Goal: Information Seeking & Learning: Learn about a topic

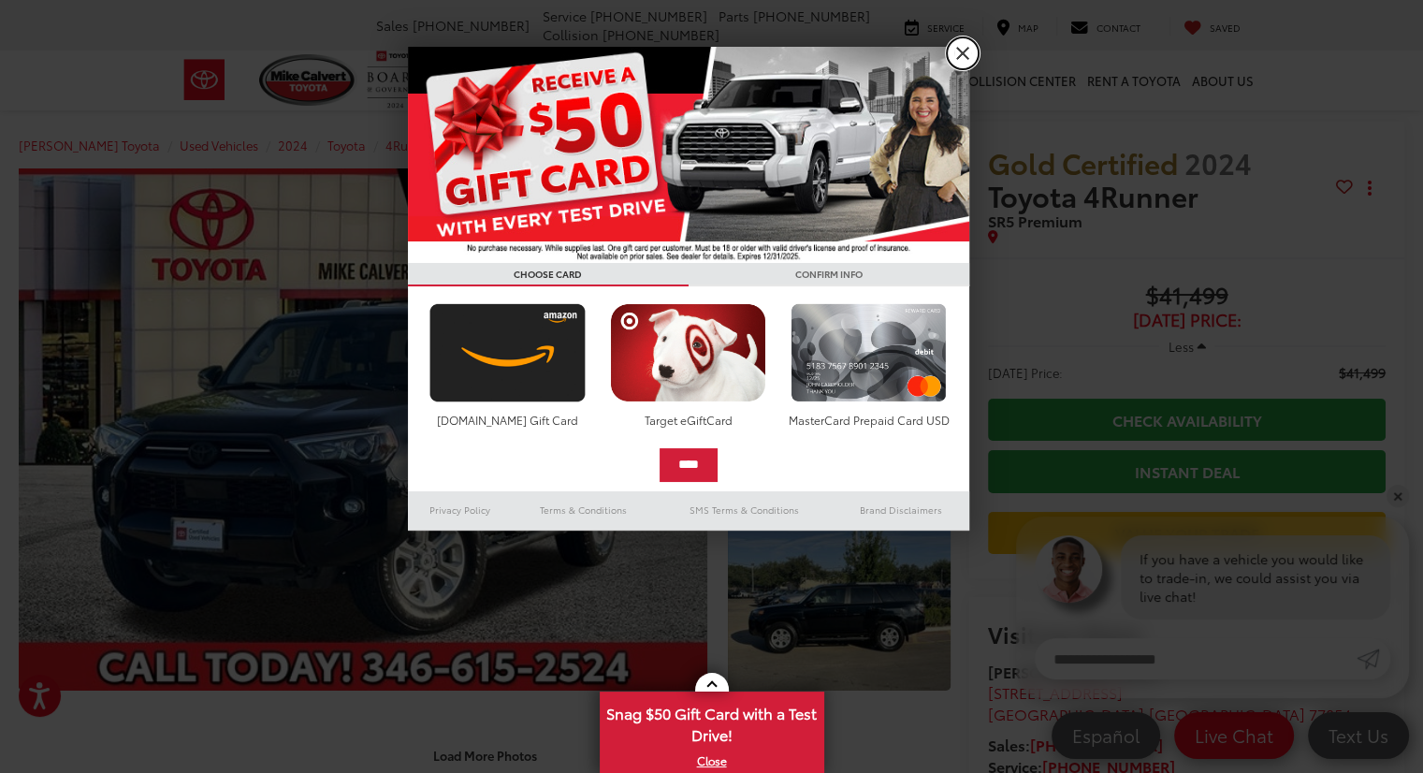
click at [952, 54] on link "X" at bounding box center [963, 53] width 32 height 32
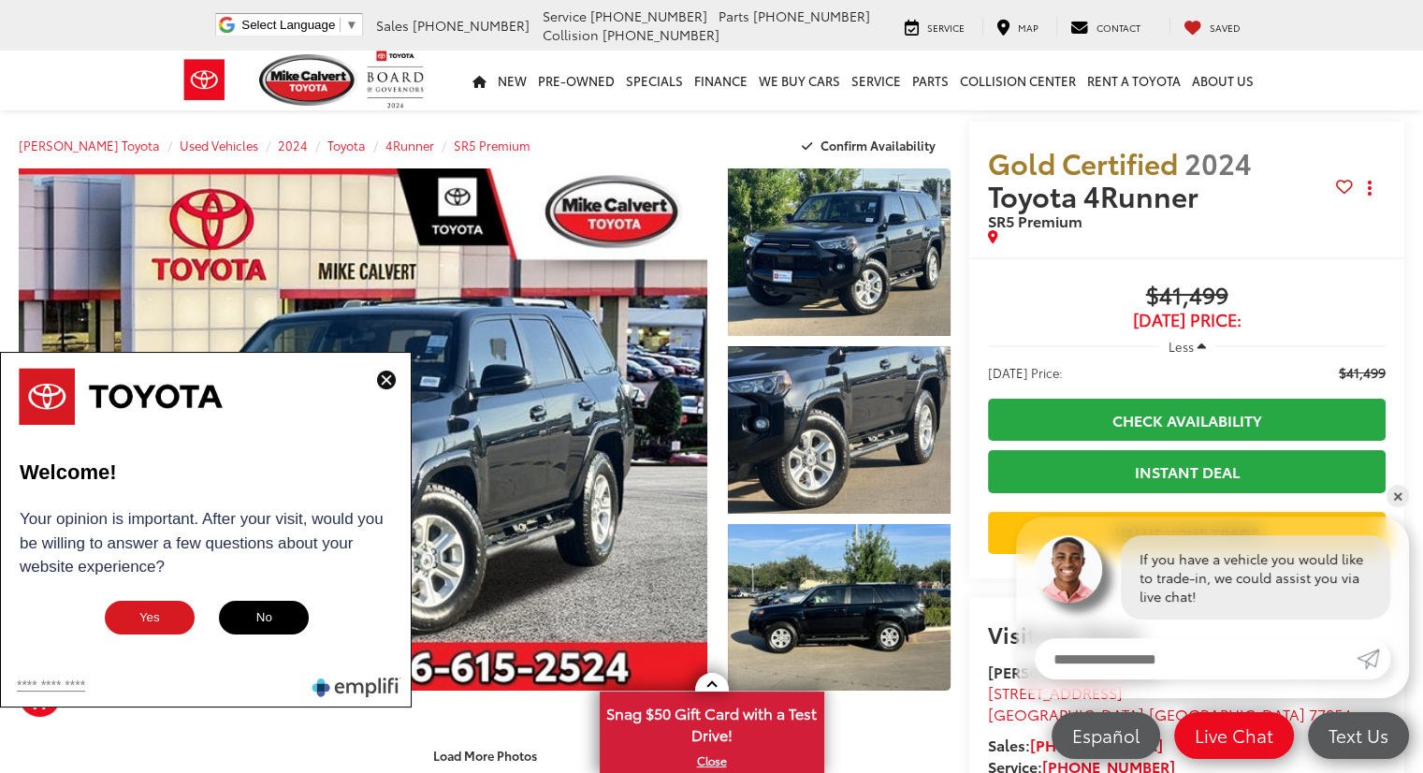
click at [394, 383] on img at bounding box center [386, 380] width 19 height 19
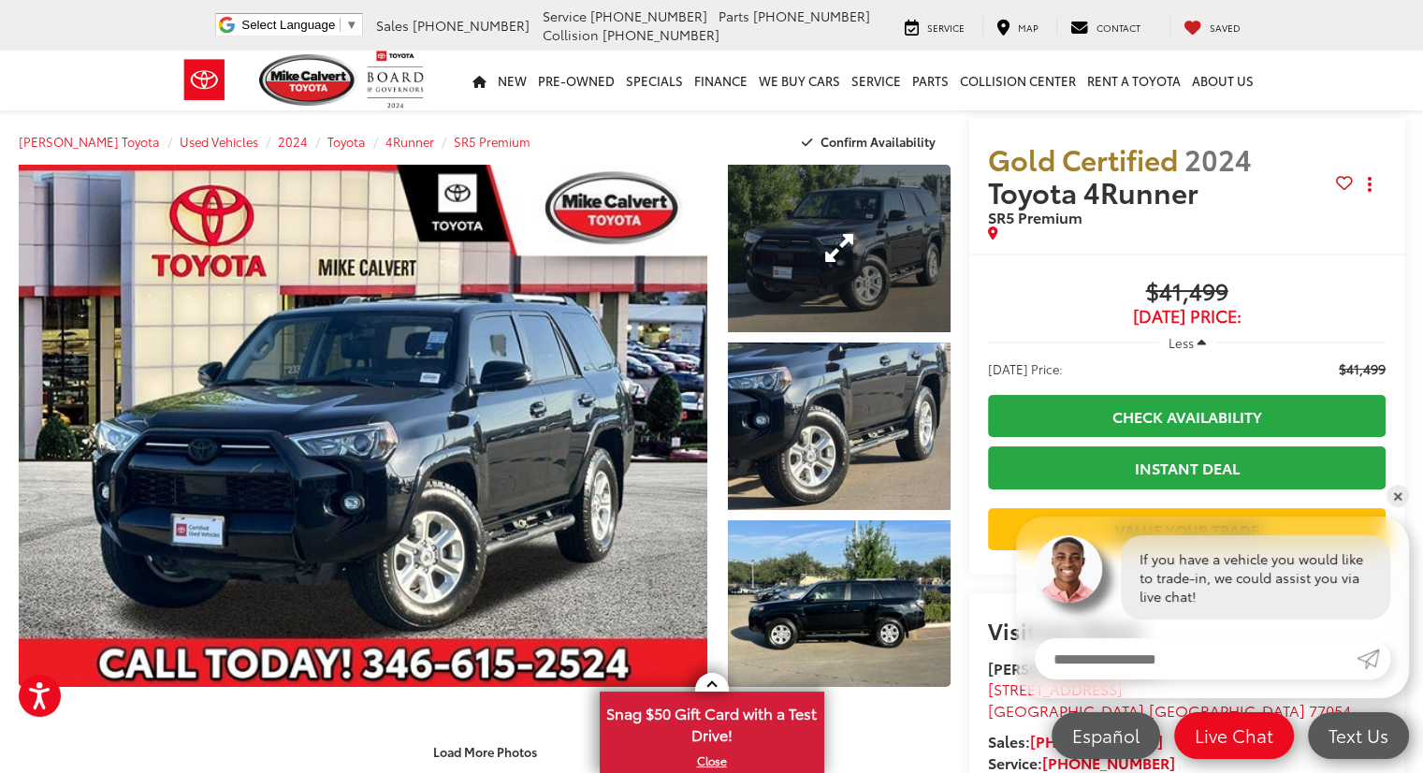
scroll to position [7, 0]
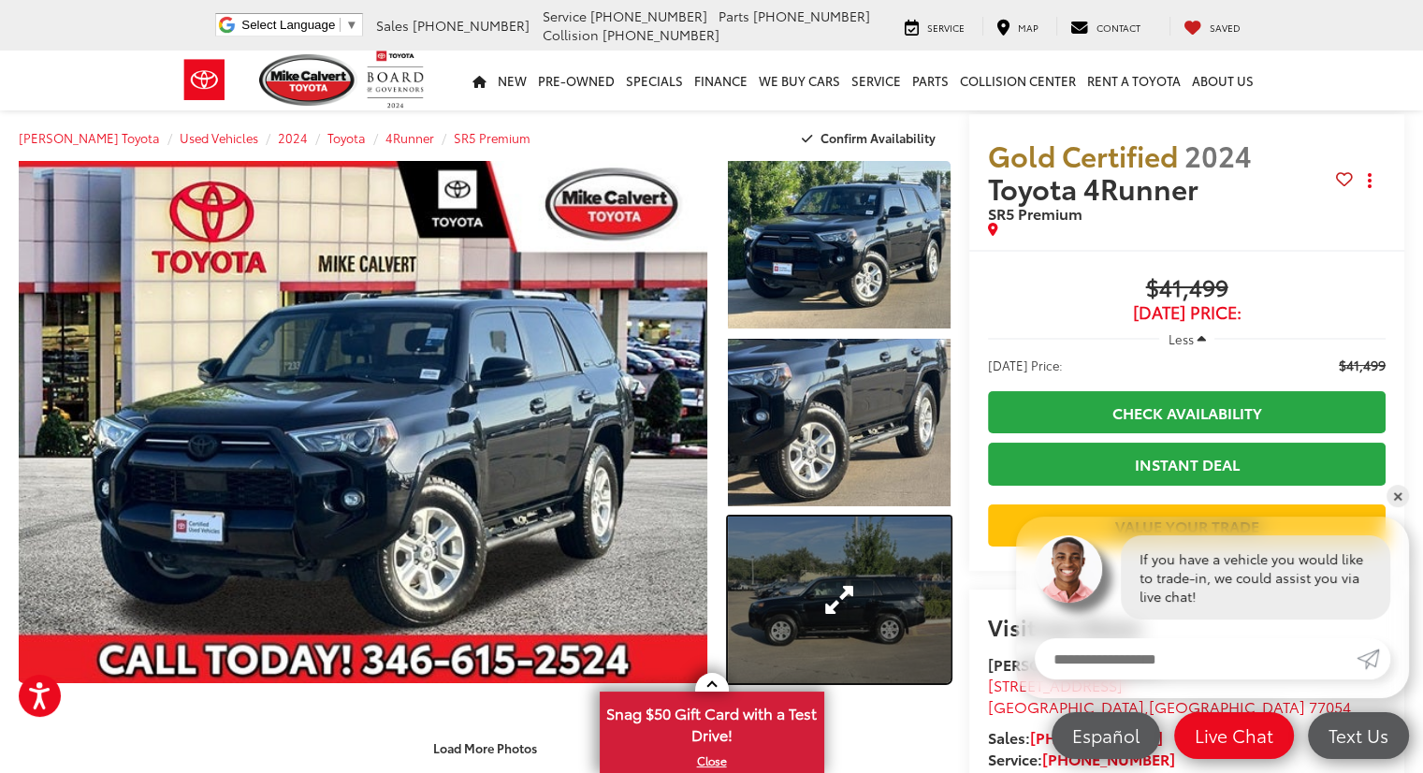
click at [891, 596] on link "Expand Photo 3" at bounding box center [839, 601] width 223 height 168
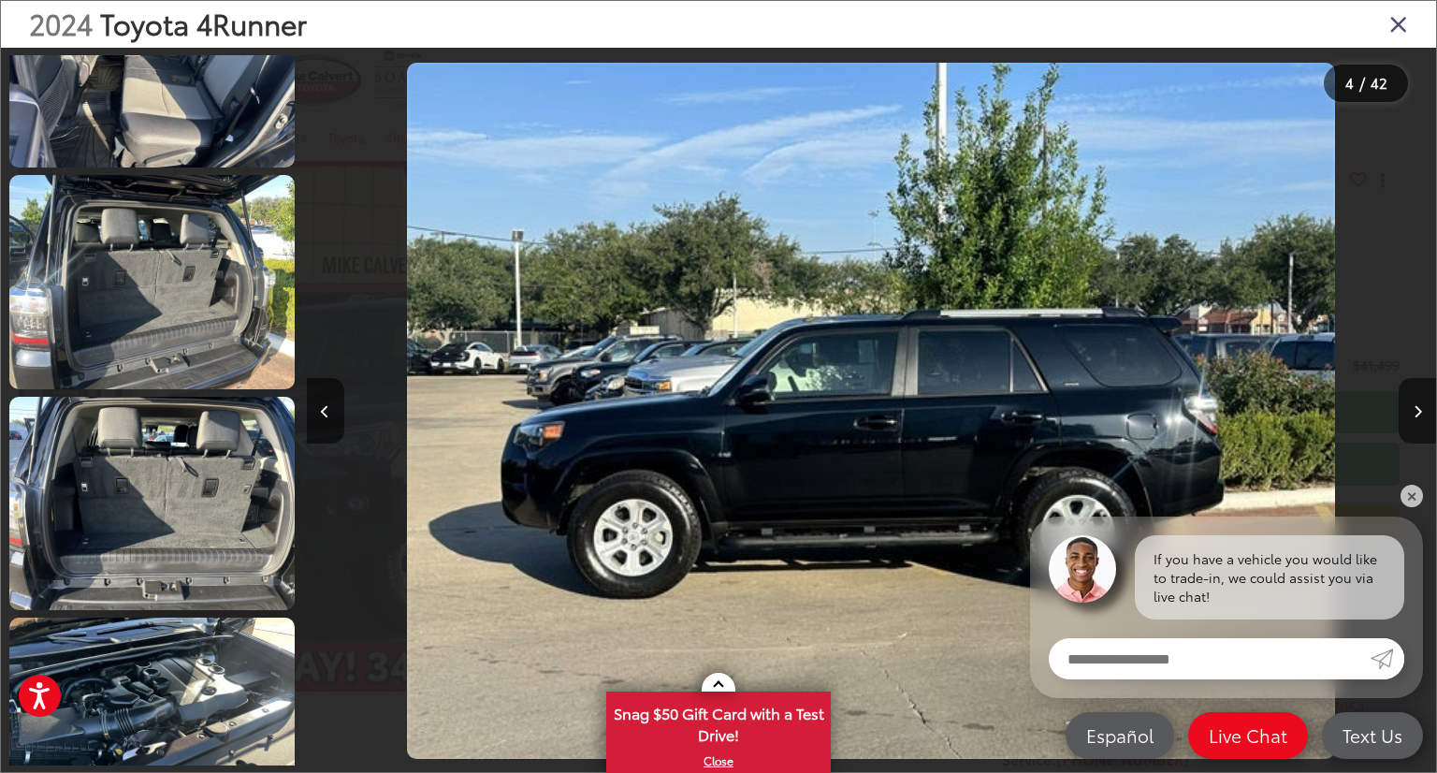
scroll to position [4763, 0]
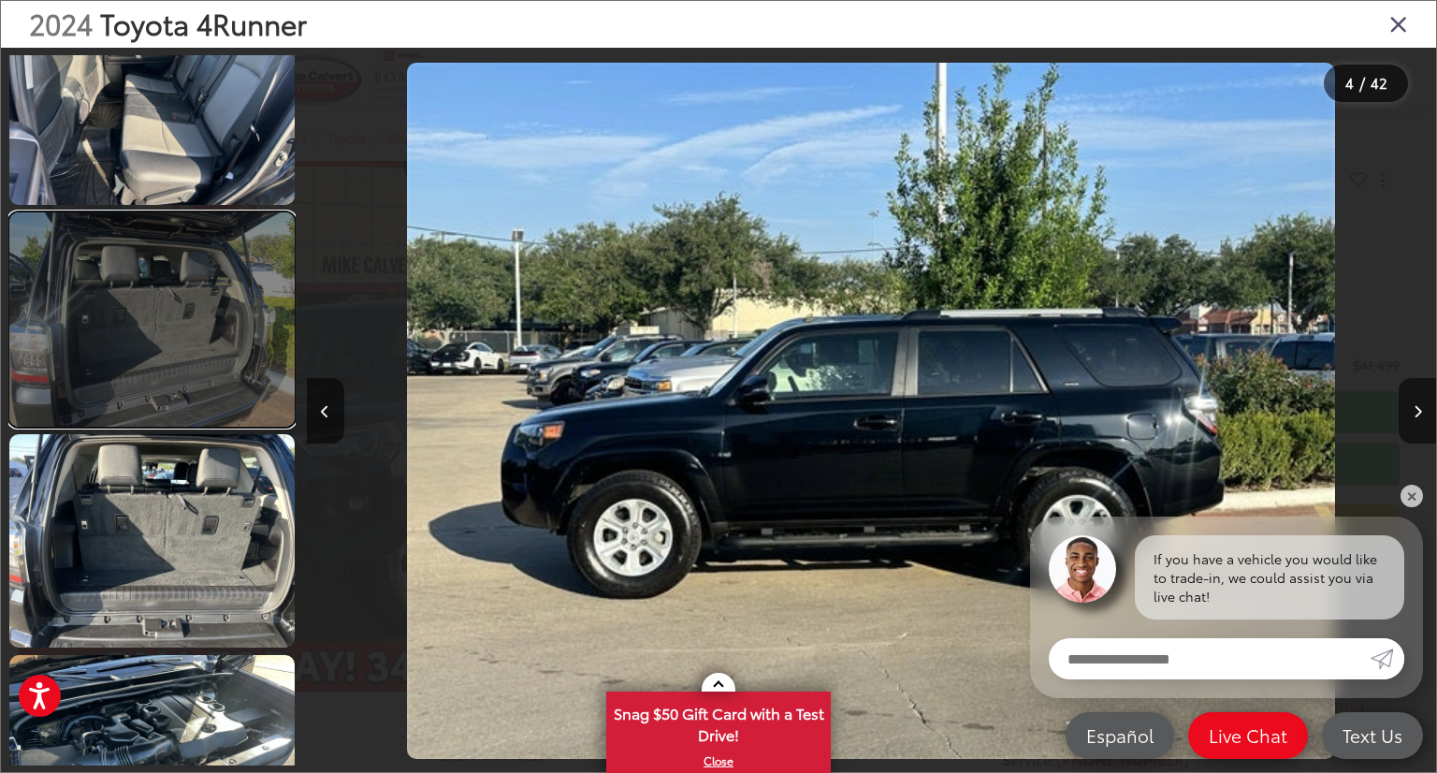
click at [122, 332] on link at bounding box center [151, 319] width 285 height 214
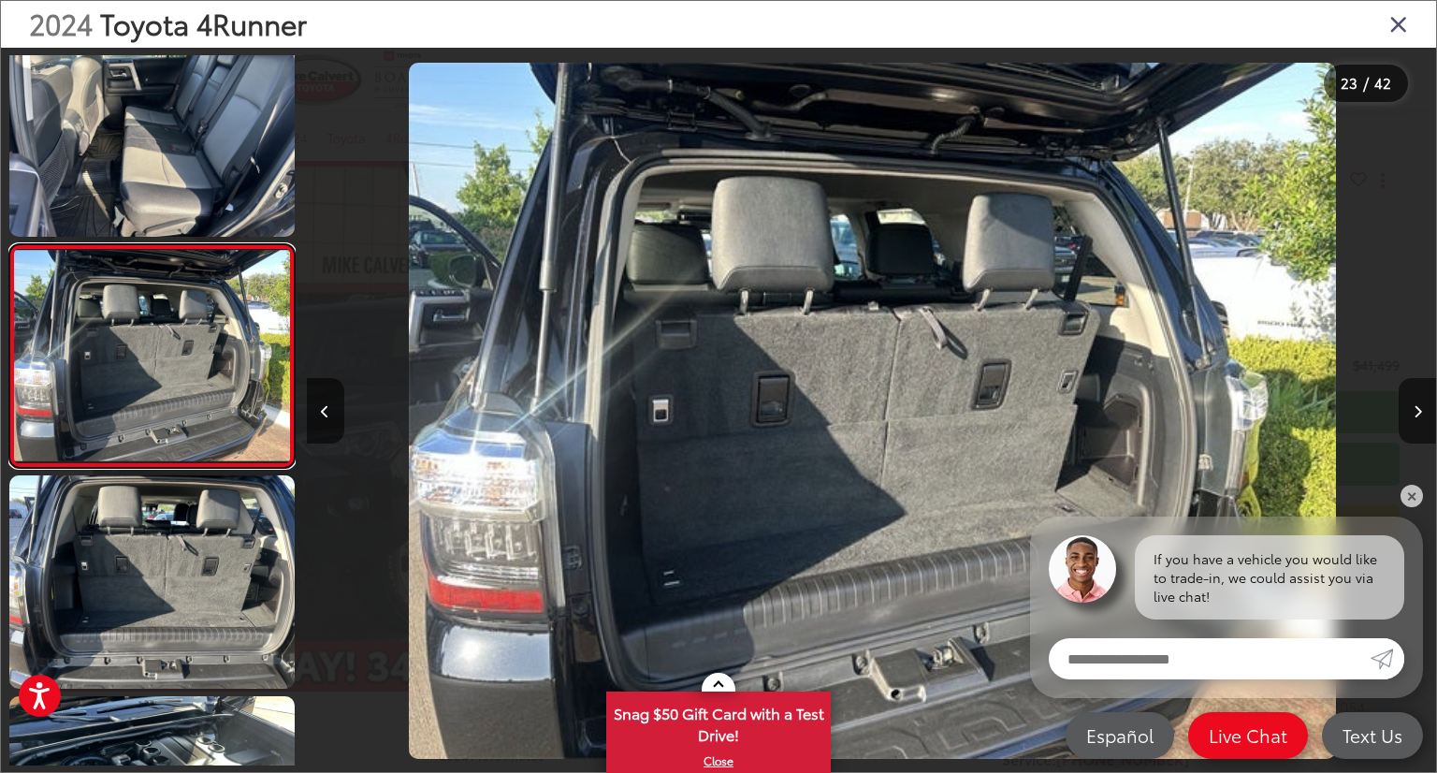
scroll to position [0, 24861]
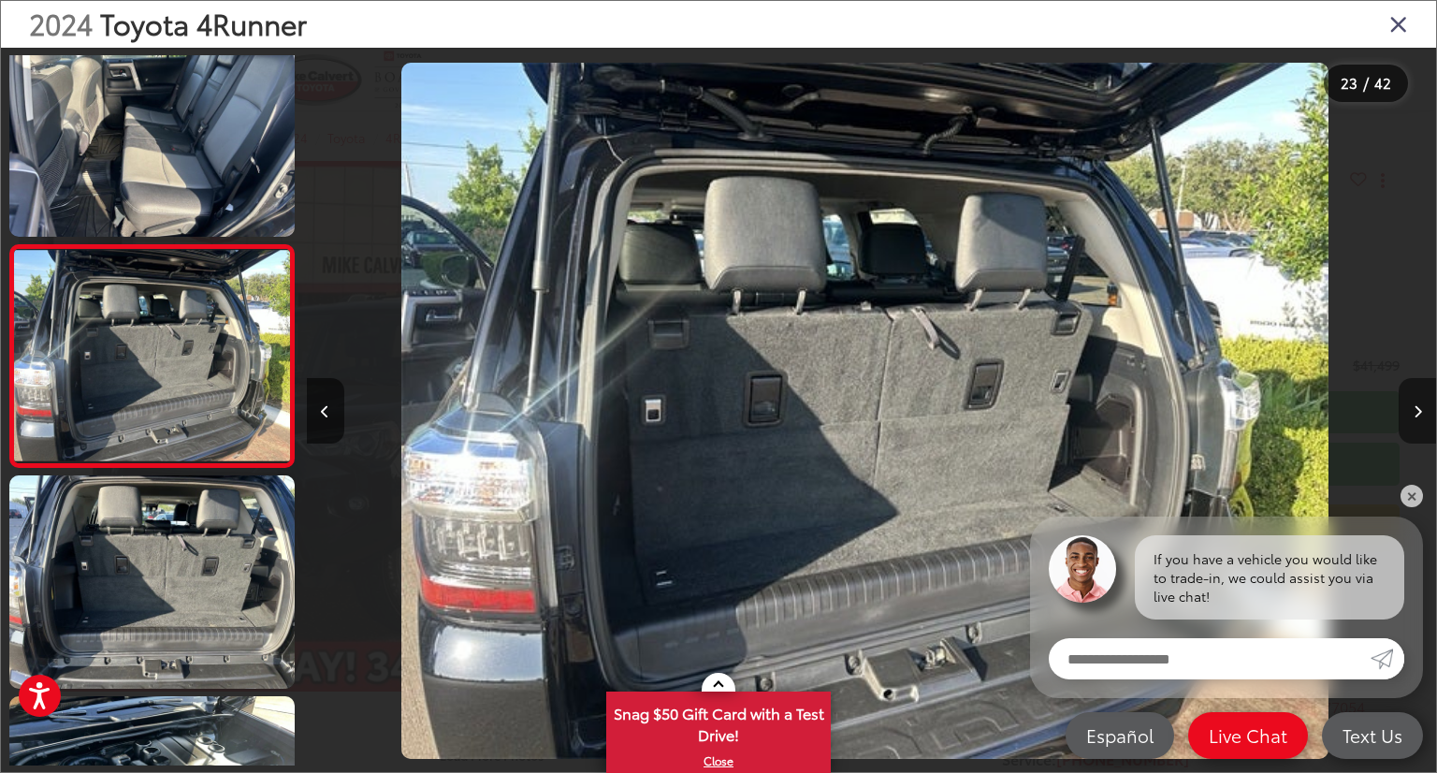
click at [1416, 409] on icon "Next image" at bounding box center [1418, 411] width 8 height 13
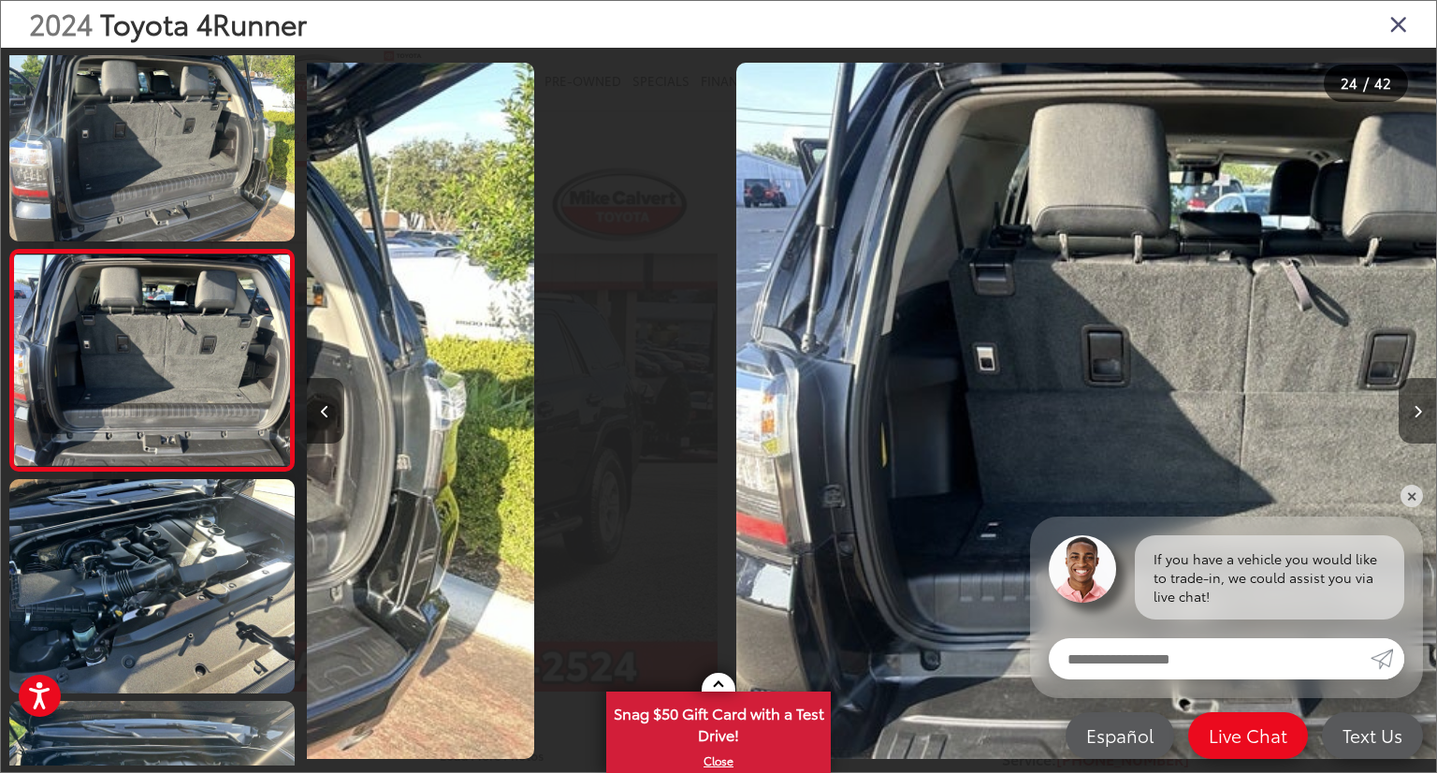
scroll to position [4905, 0]
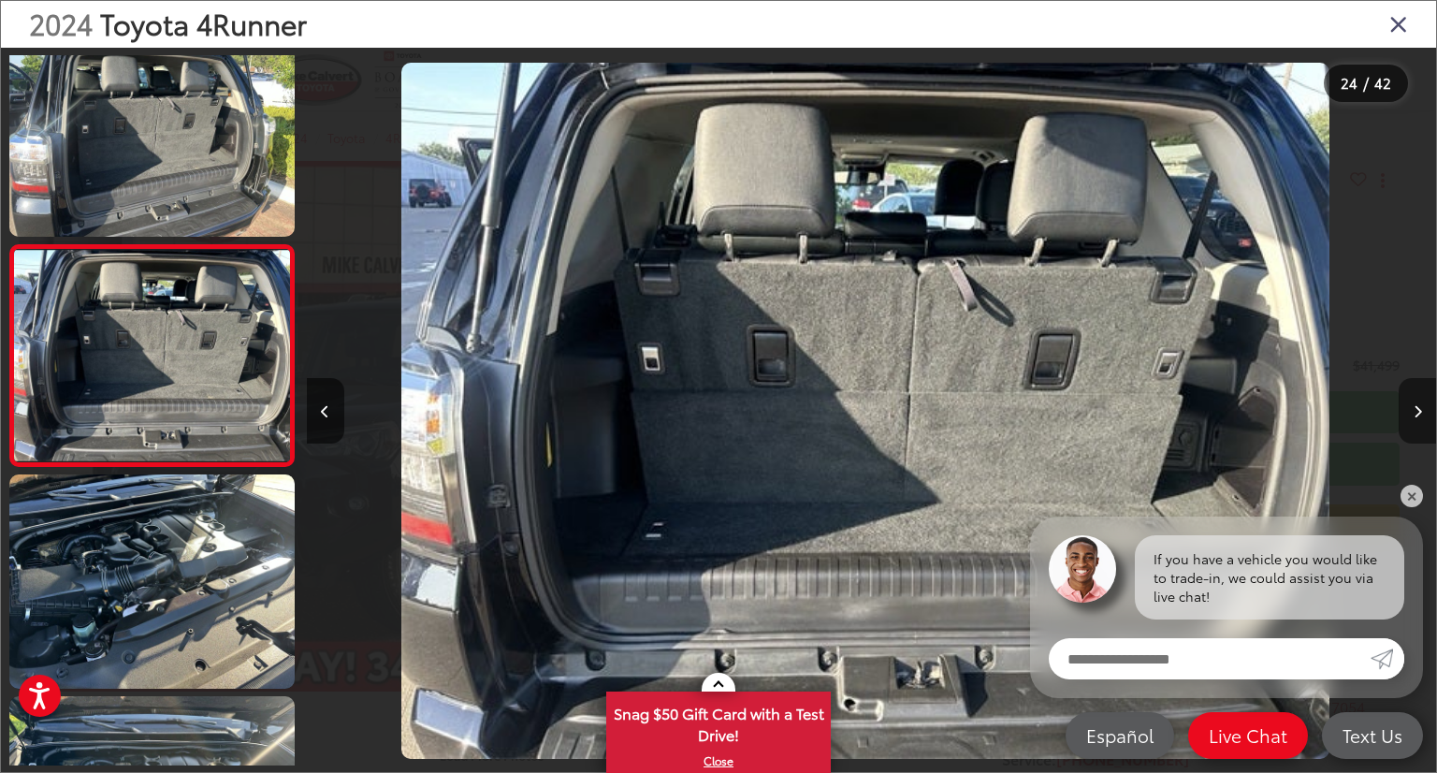
click at [1416, 409] on icon "Next image" at bounding box center [1418, 411] width 8 height 13
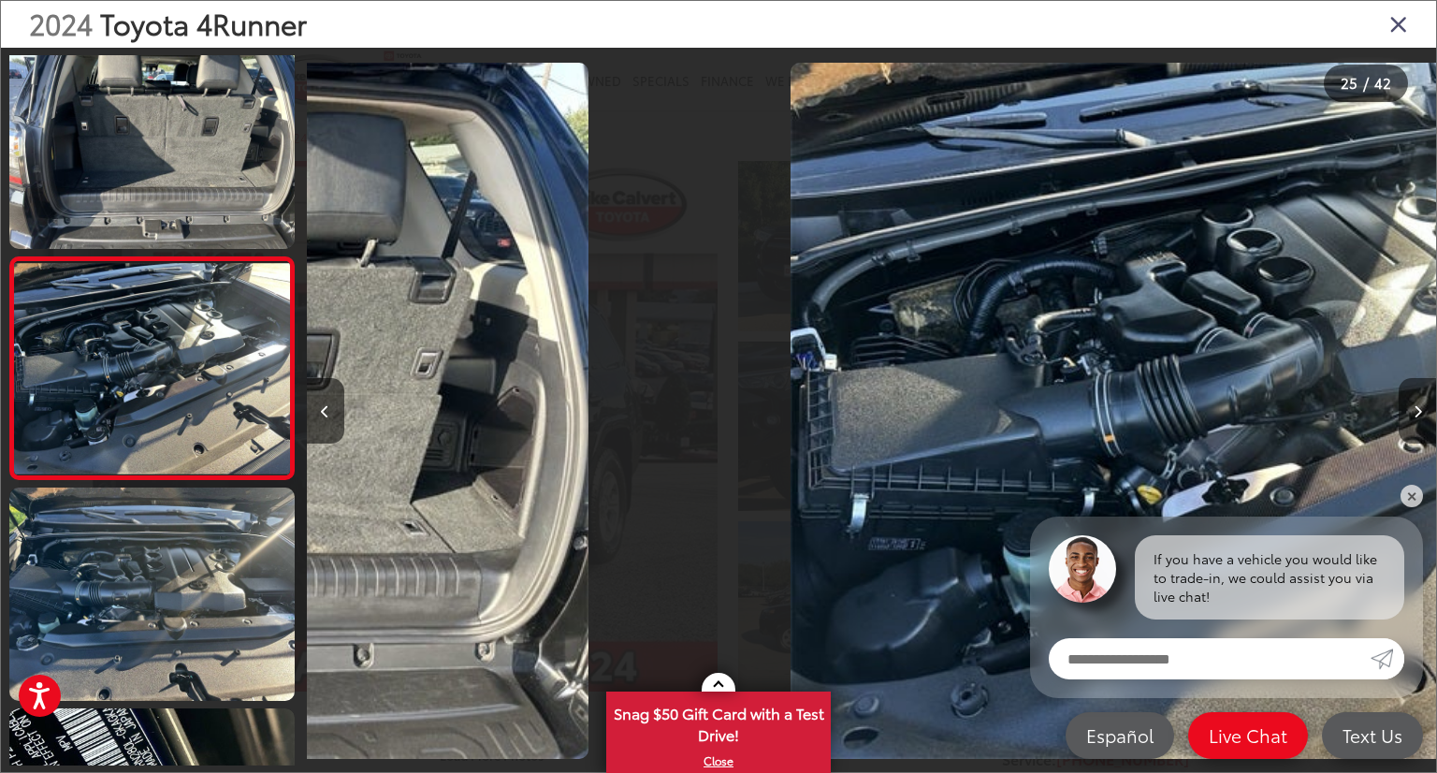
scroll to position [5127, 0]
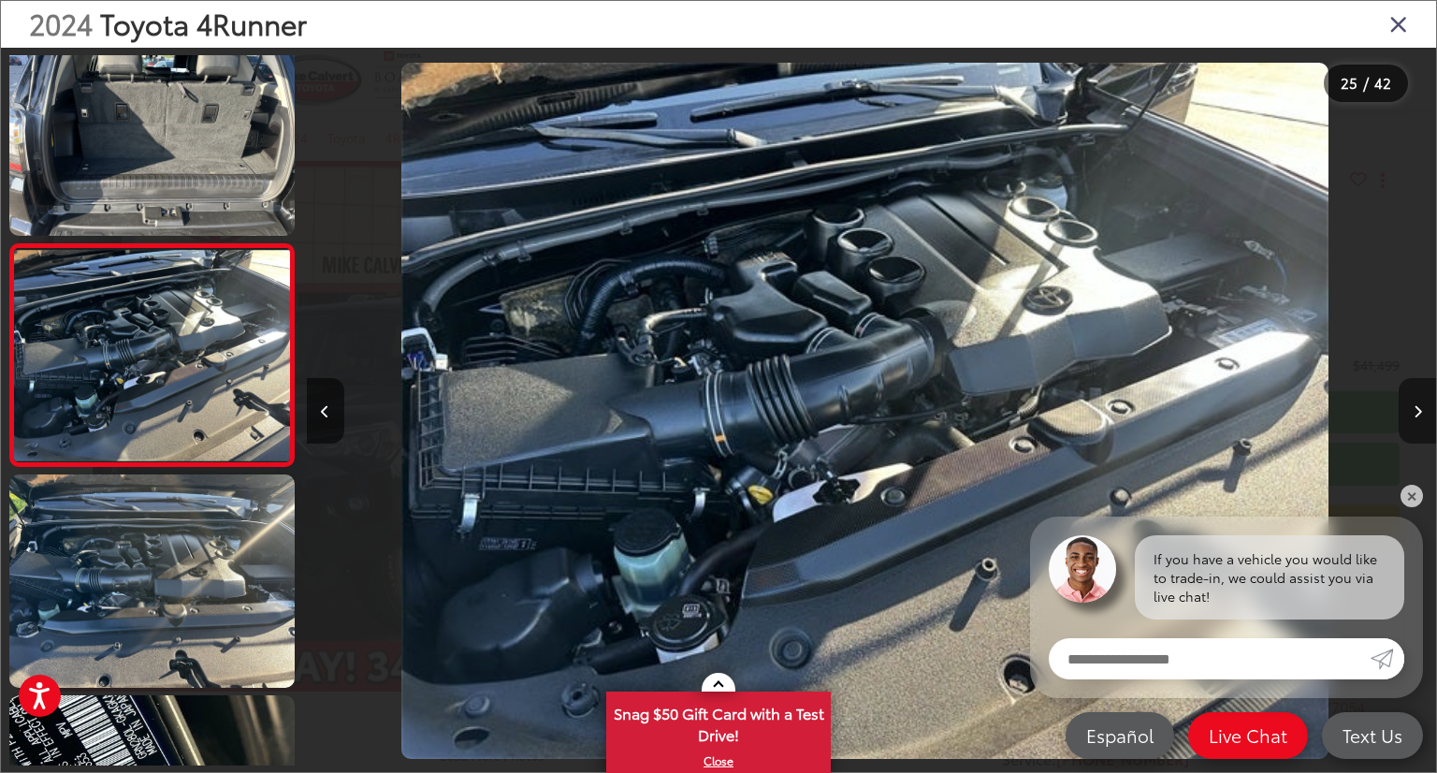
click at [1416, 409] on icon "Next image" at bounding box center [1418, 411] width 8 height 13
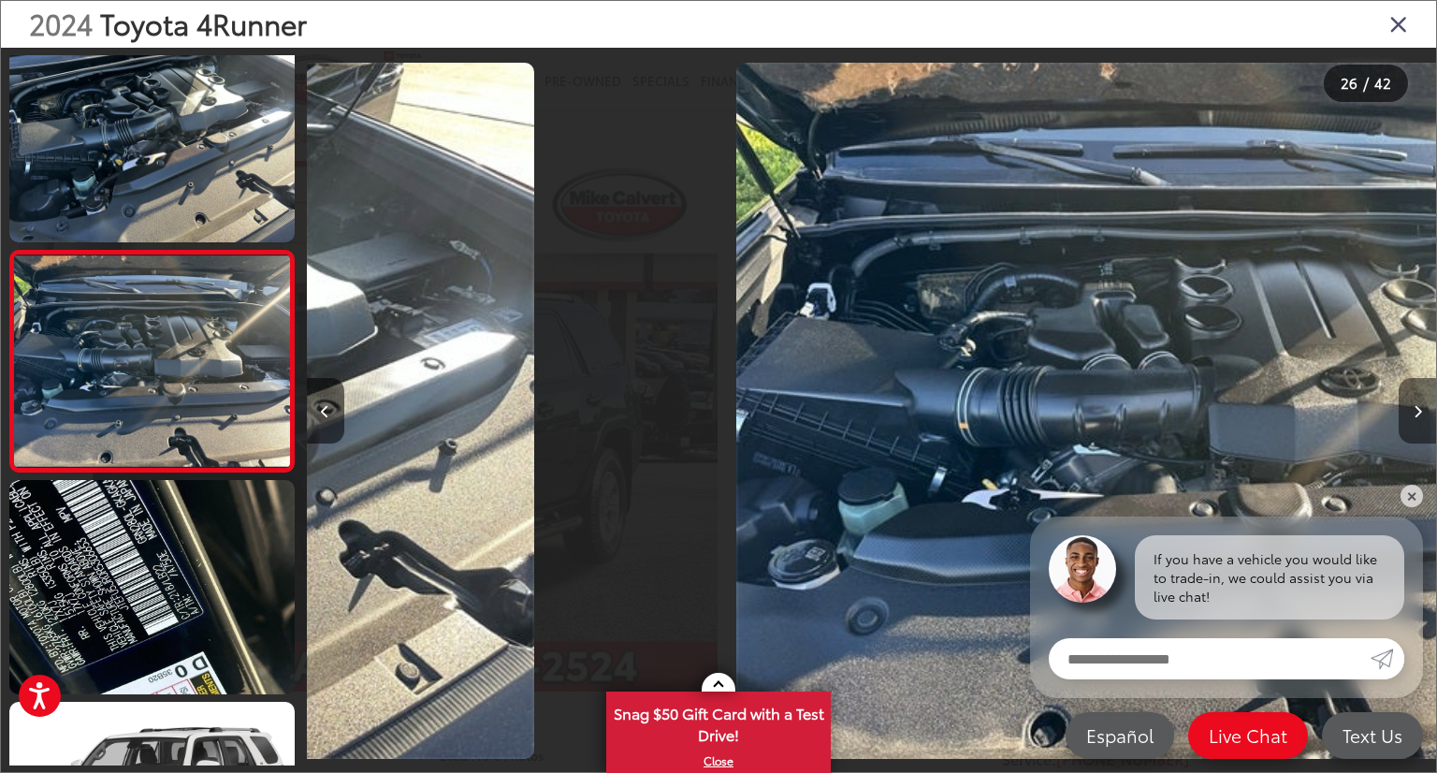
scroll to position [5348, 0]
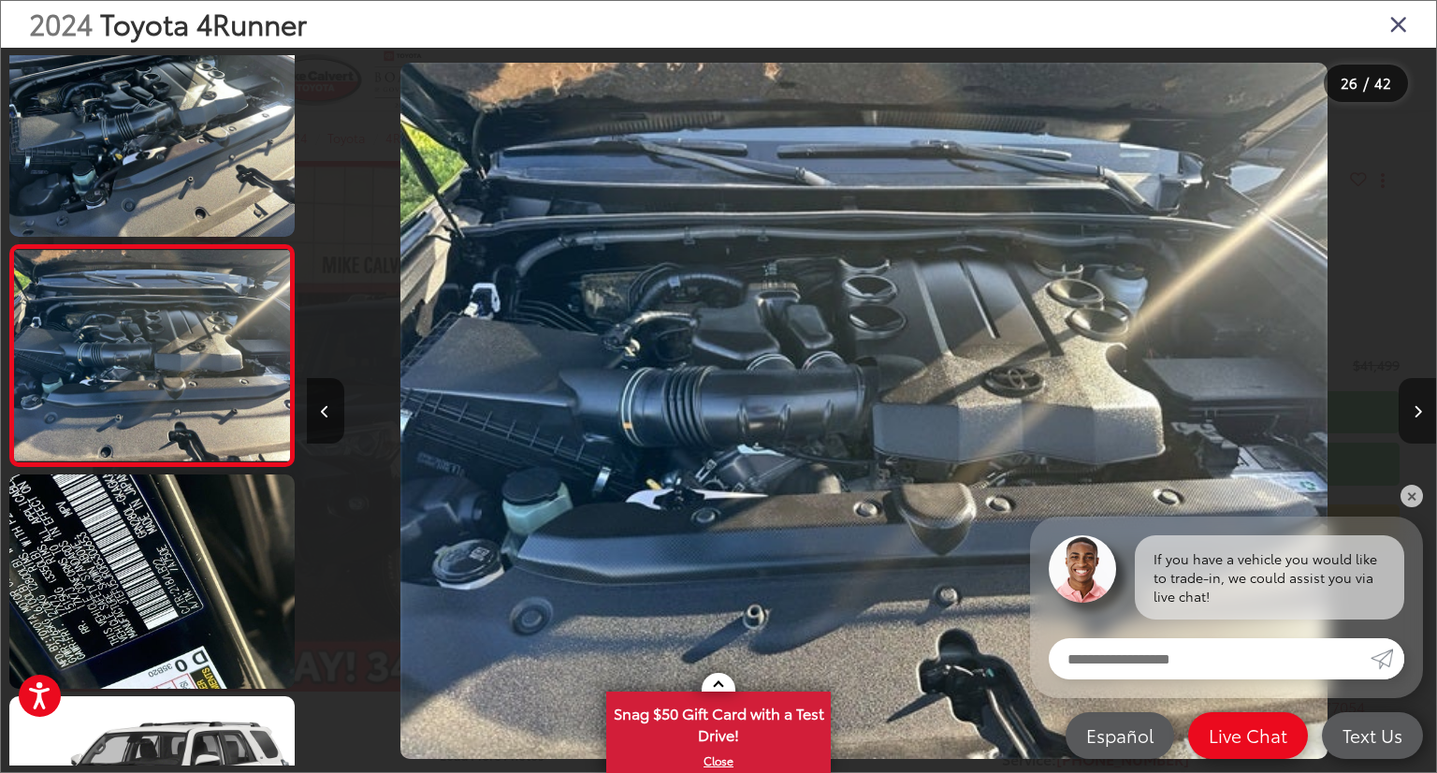
click at [1416, 409] on icon "Next image" at bounding box center [1418, 411] width 8 height 13
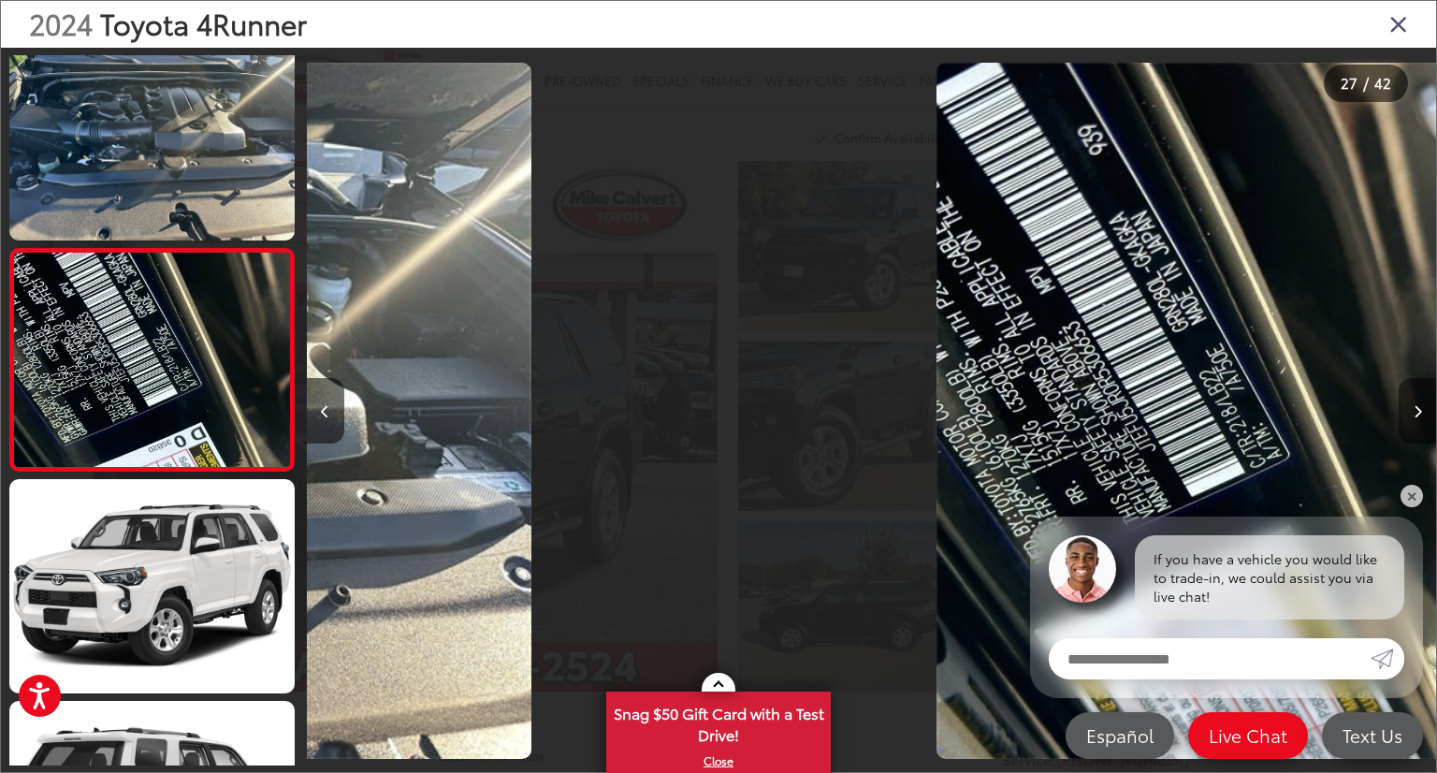
scroll to position [5570, 0]
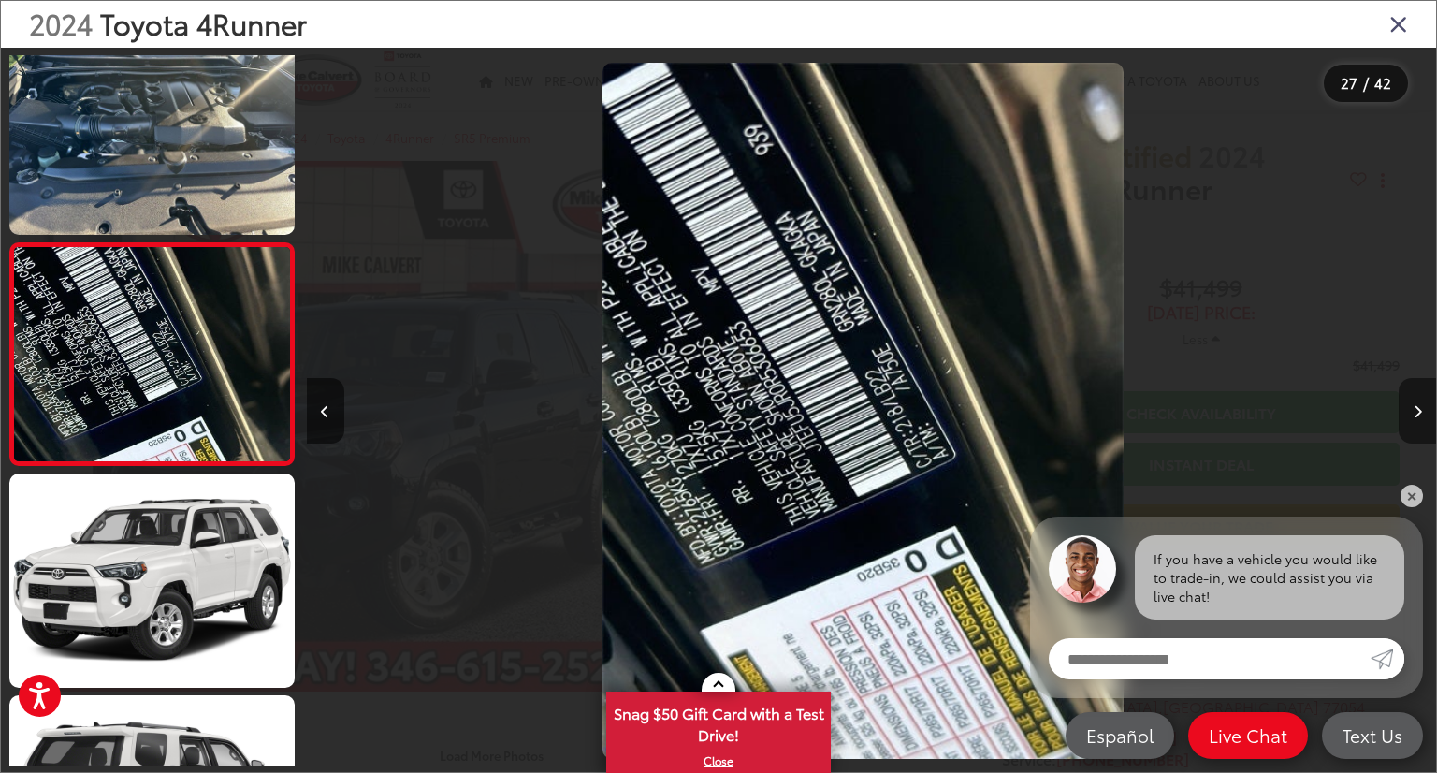
click at [1416, 409] on icon "Next image" at bounding box center [1418, 411] width 8 height 13
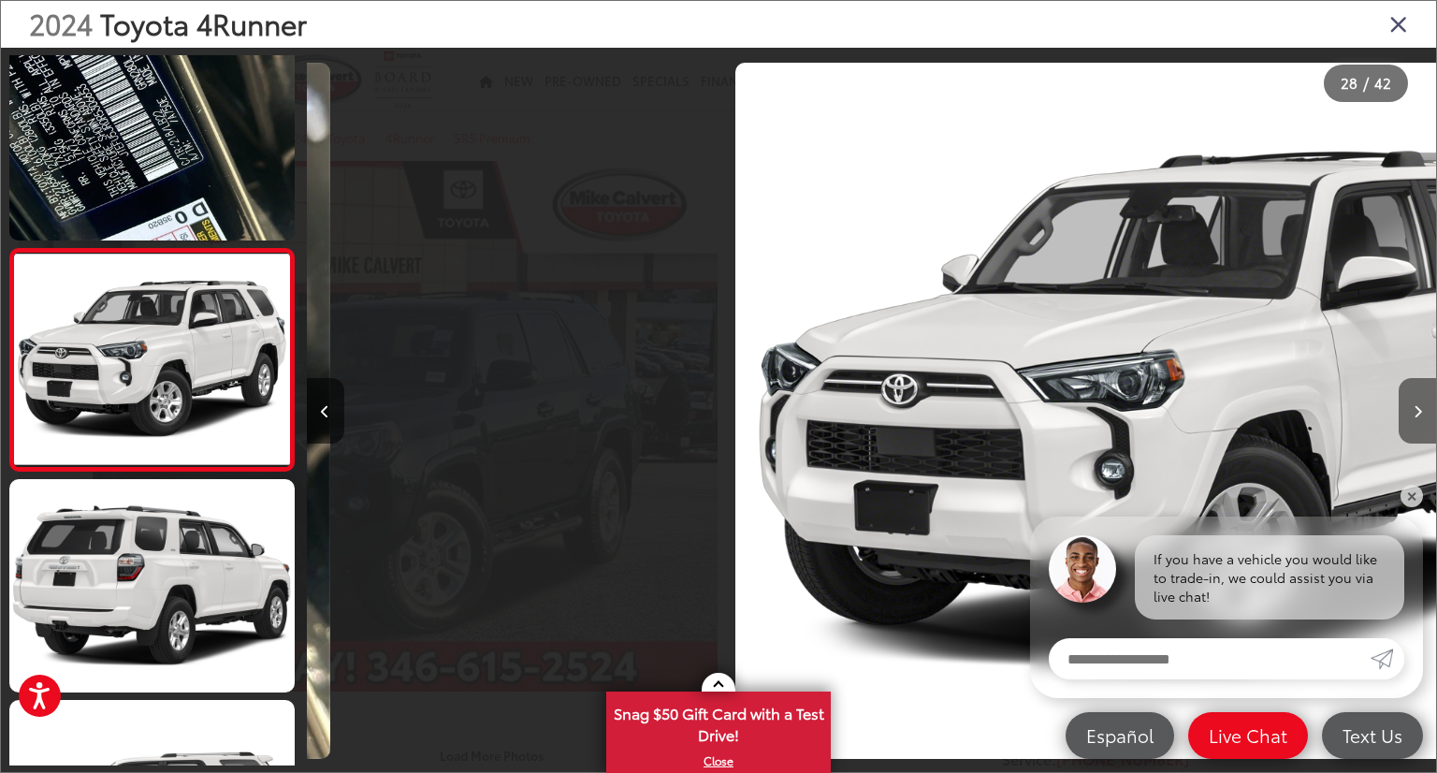
scroll to position [5791, 0]
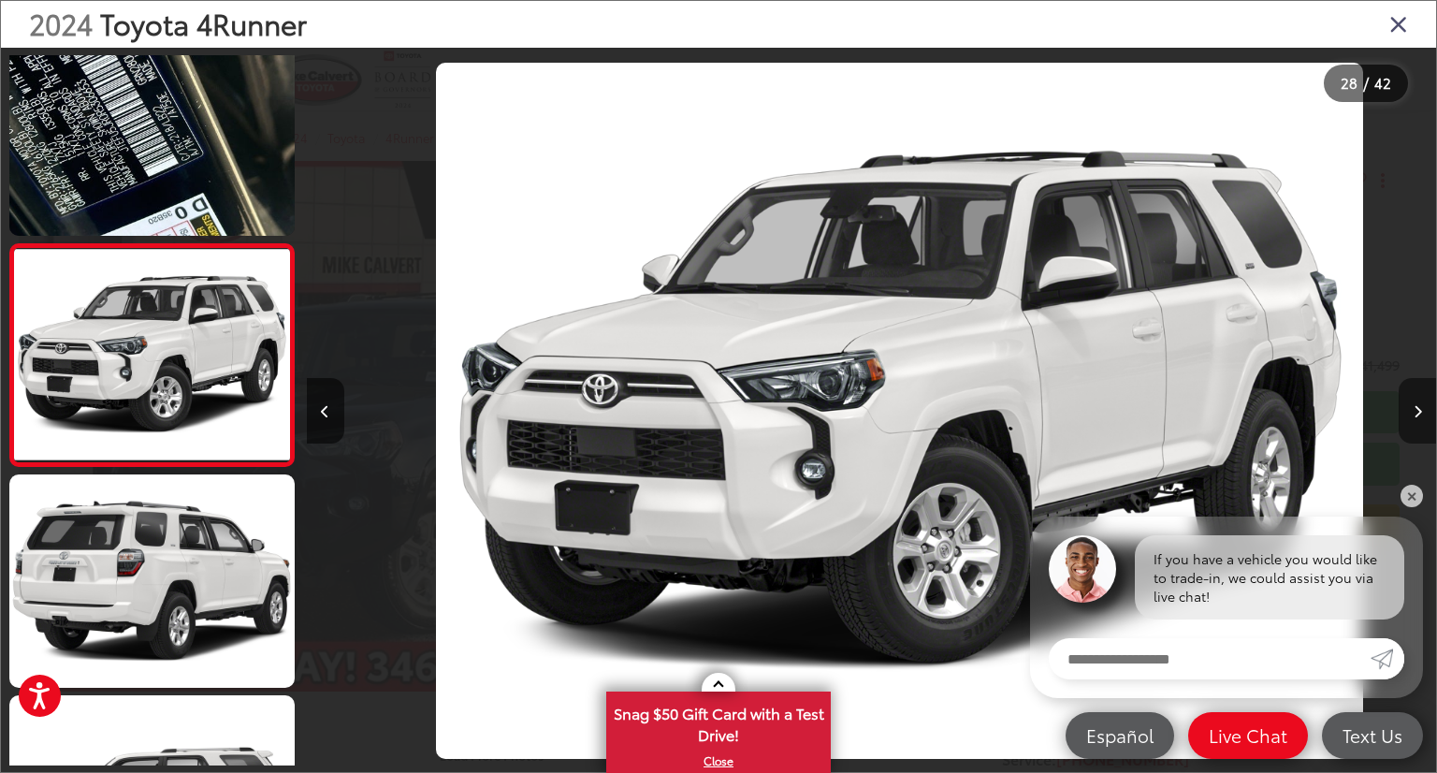
click at [1416, 409] on icon "Next image" at bounding box center [1418, 411] width 8 height 13
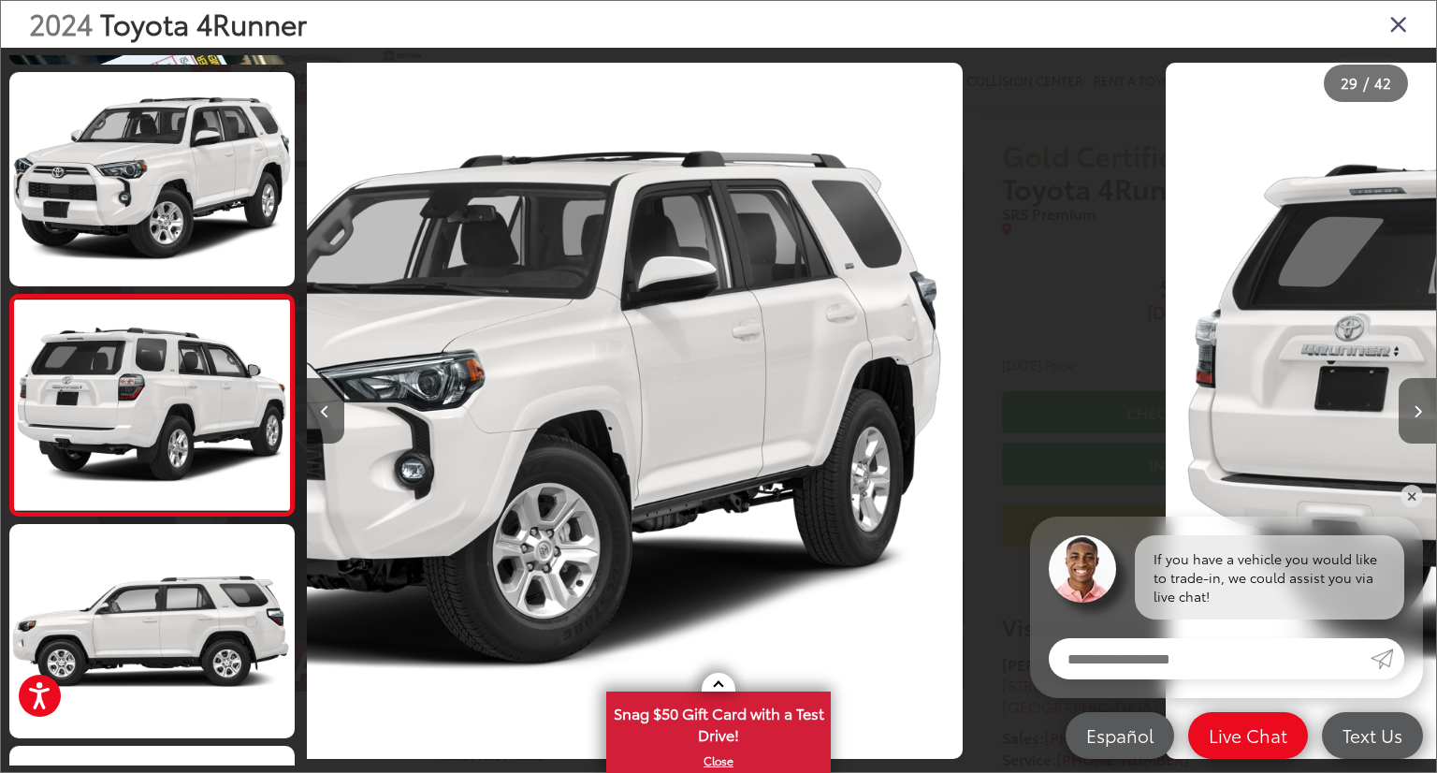
scroll to position [0, 0]
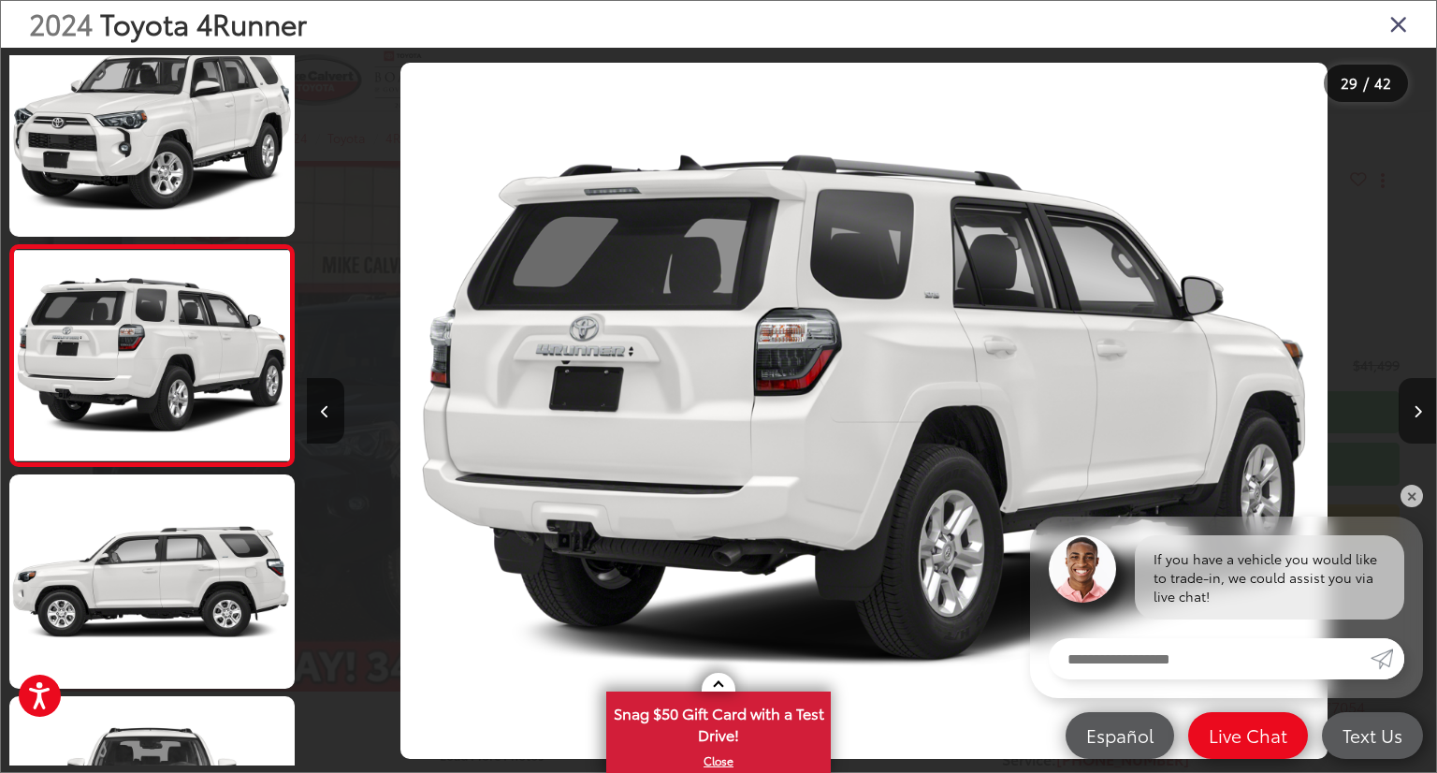
click at [1416, 409] on icon "Next image" at bounding box center [1418, 411] width 8 height 13
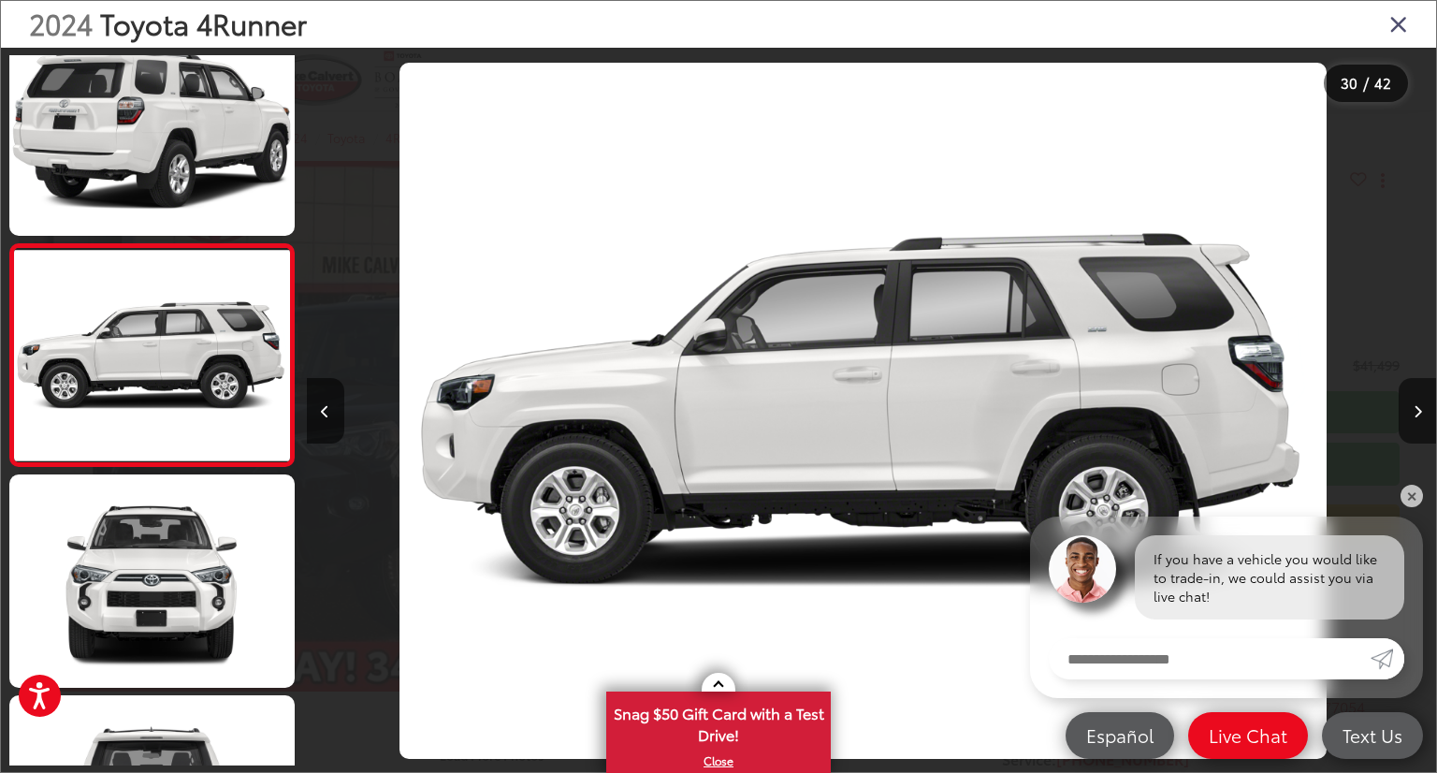
click at [1406, 27] on icon "Close gallery" at bounding box center [1399, 23] width 19 height 24
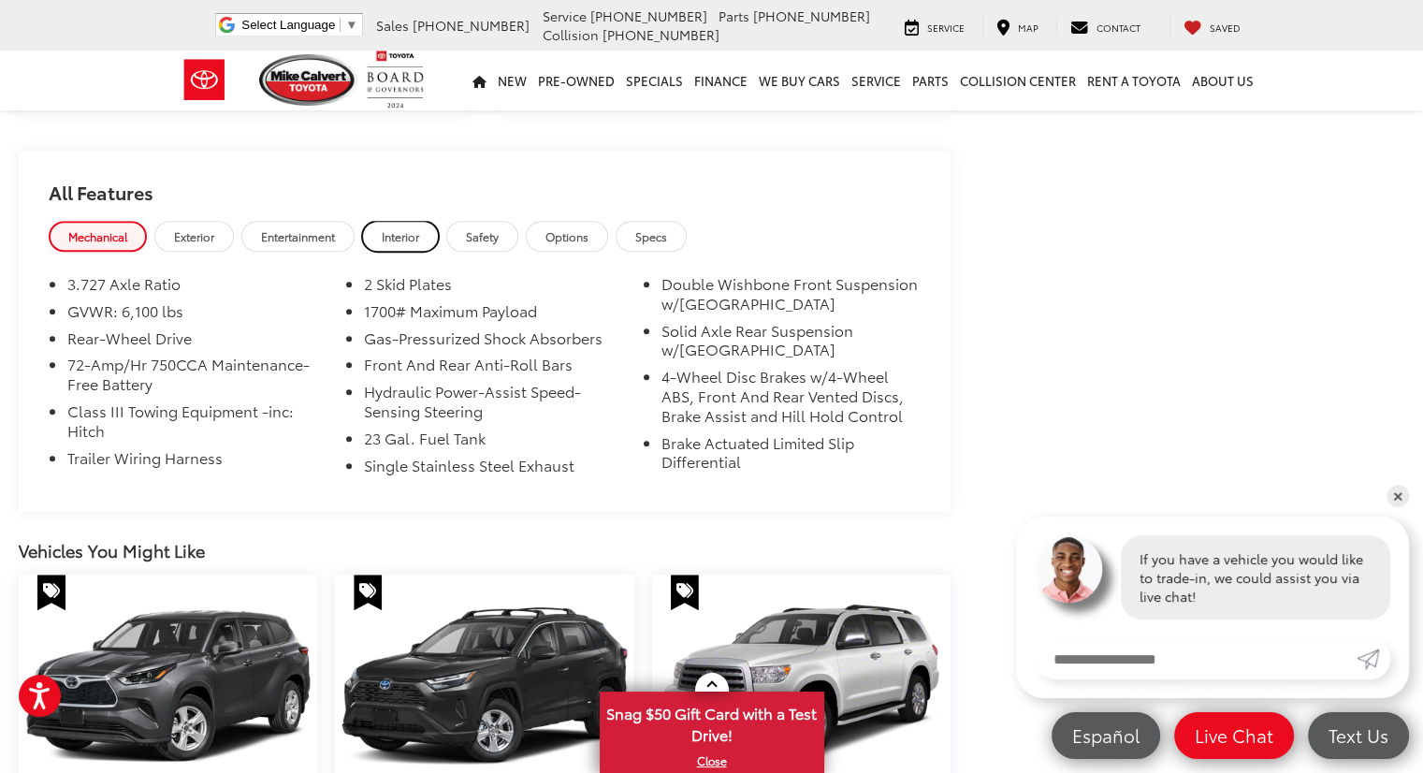
click at [397, 228] on span "Interior" at bounding box center [400, 236] width 37 height 16
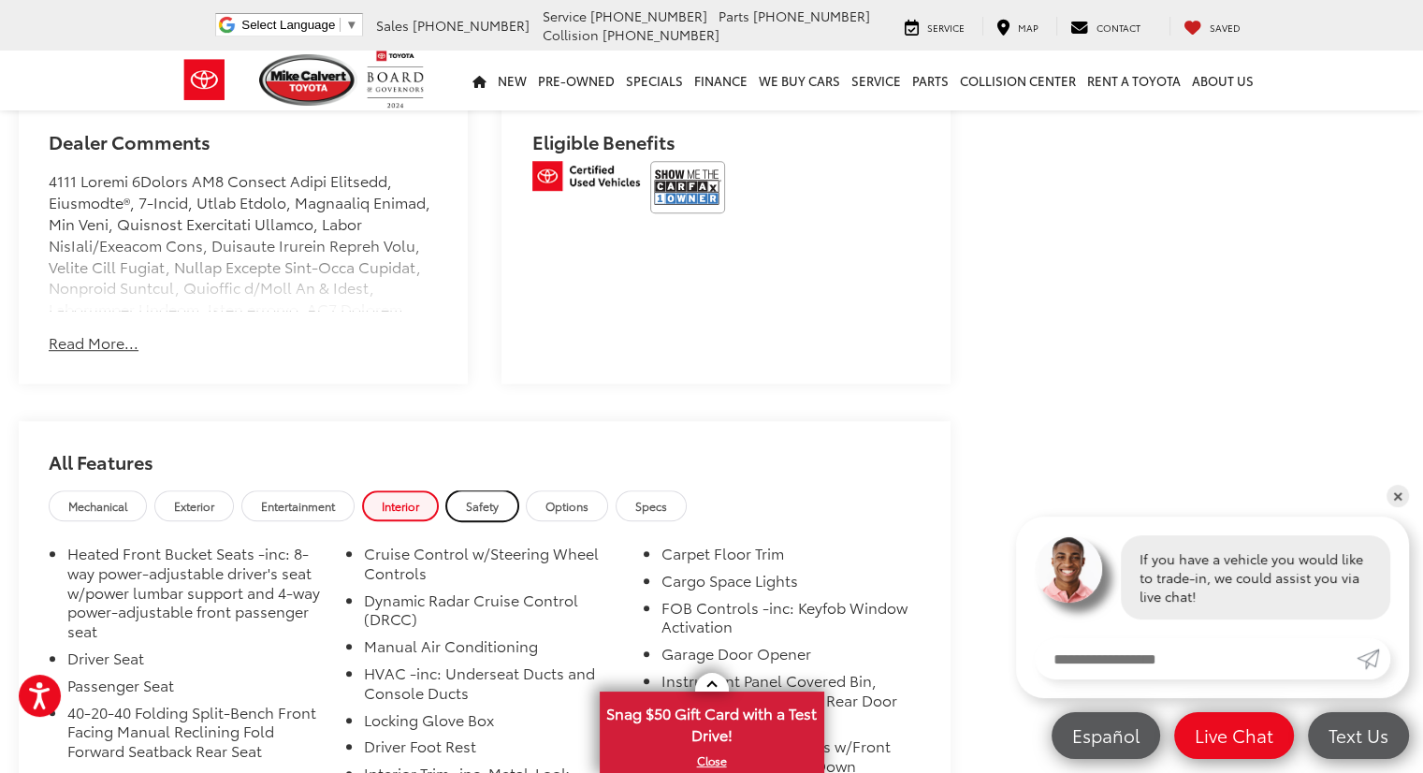
click at [504, 490] on link "Safety" at bounding box center [482, 505] width 72 height 31
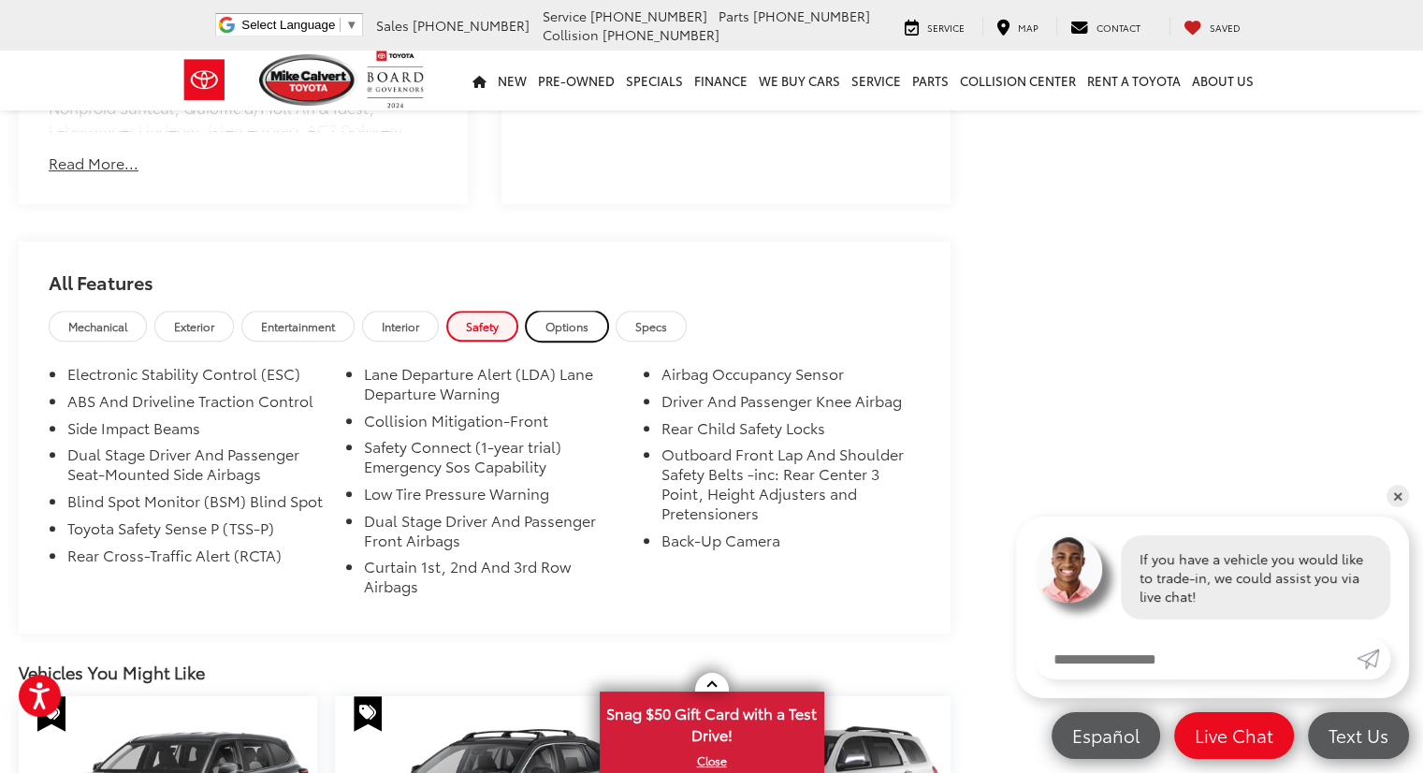
click at [573, 318] on span "Options" at bounding box center [567, 326] width 43 height 16
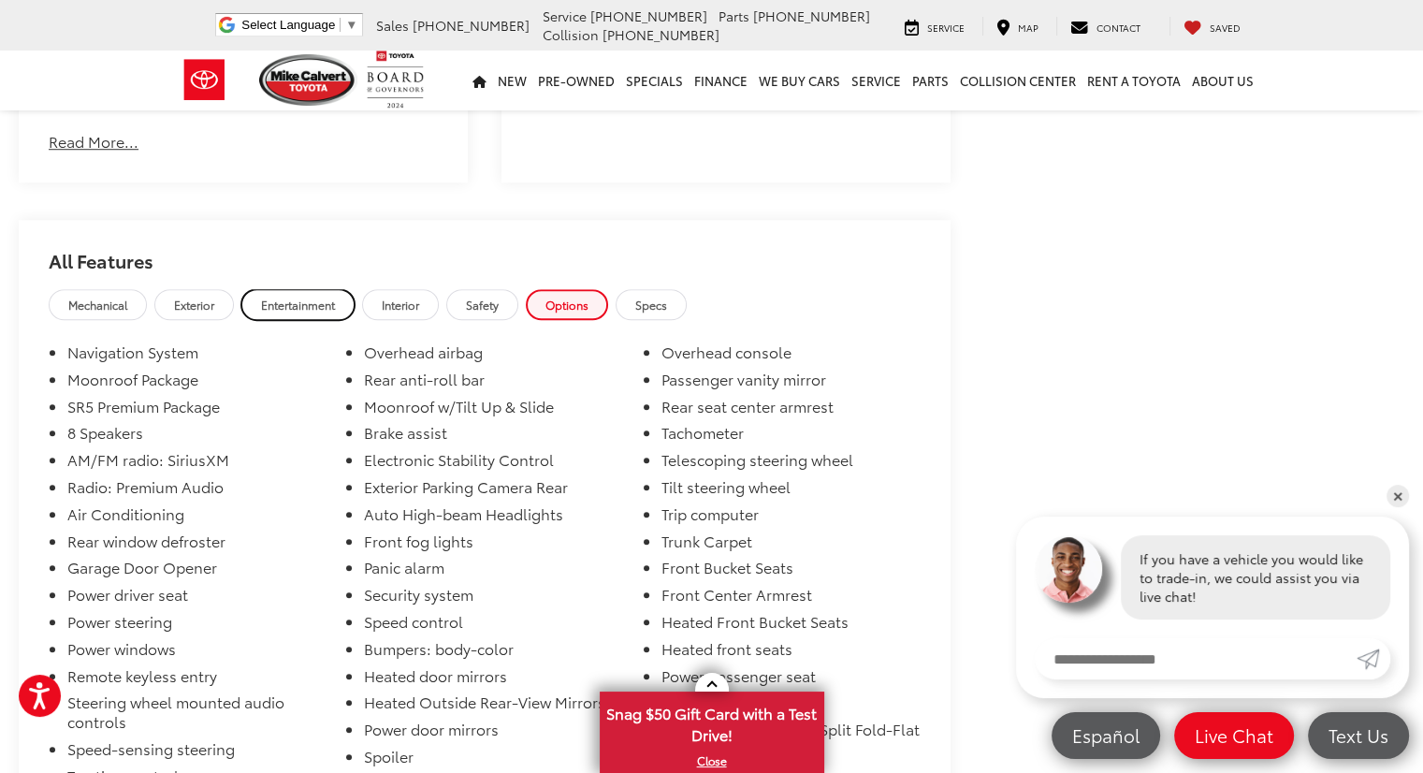
click at [315, 297] on span "Entertainment" at bounding box center [298, 305] width 74 height 16
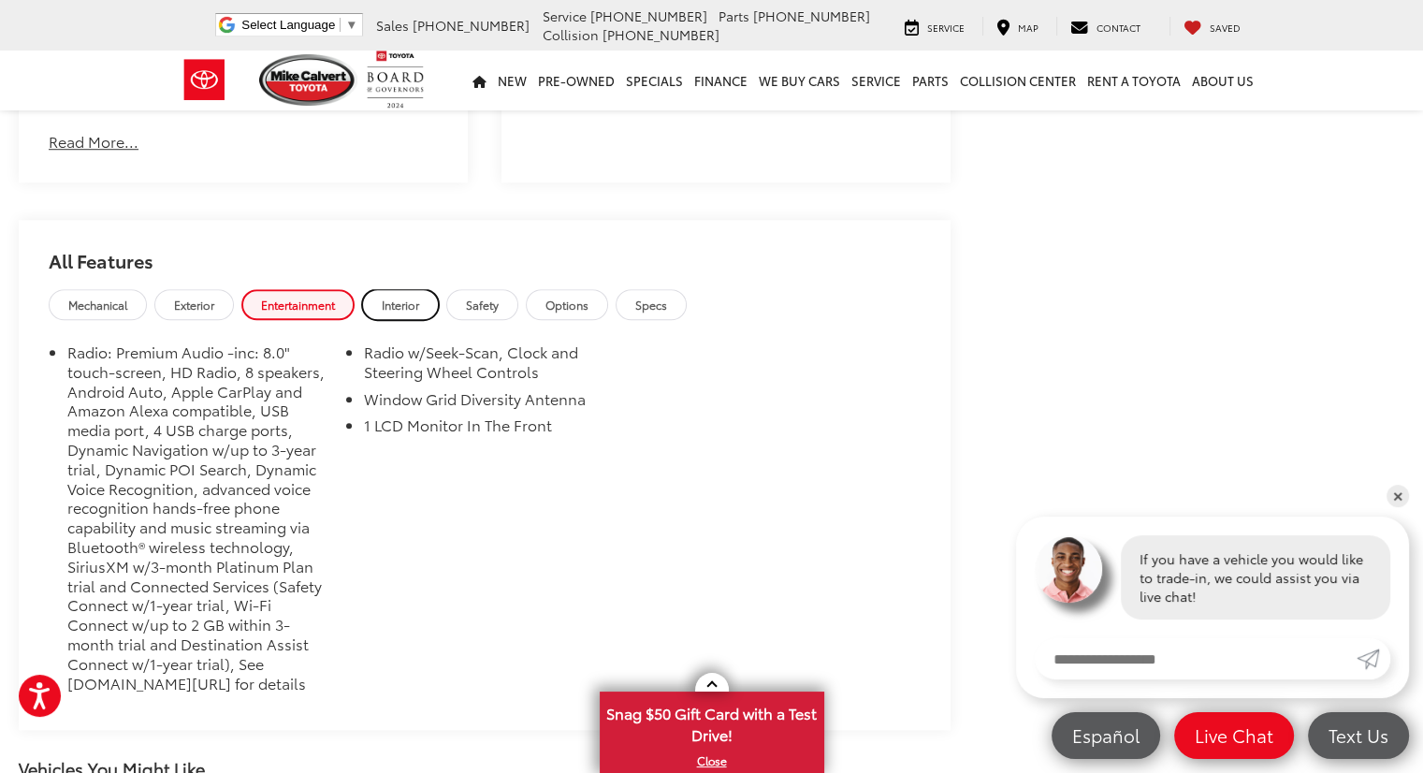
click at [410, 297] on span "Interior" at bounding box center [400, 305] width 37 height 16
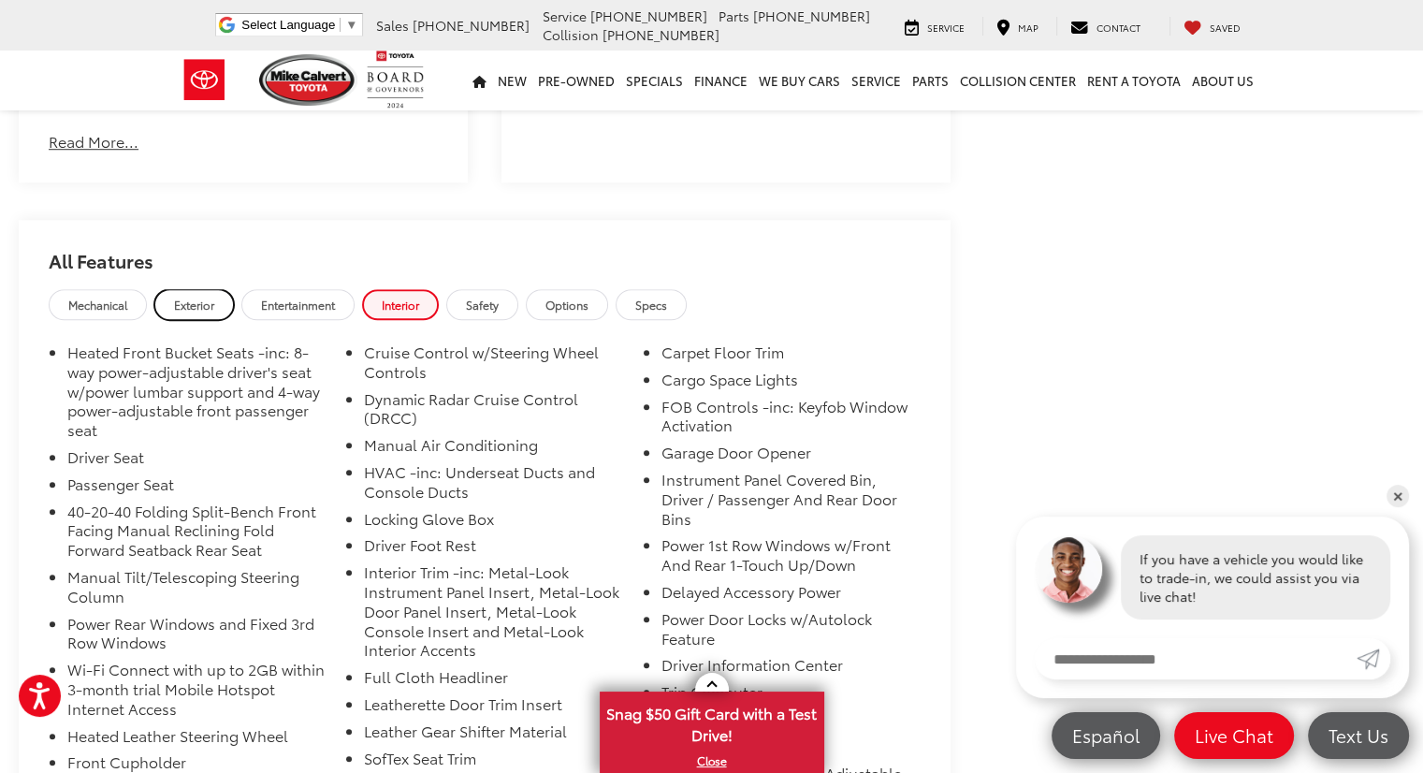
click at [195, 297] on span "Exterior" at bounding box center [194, 305] width 40 height 16
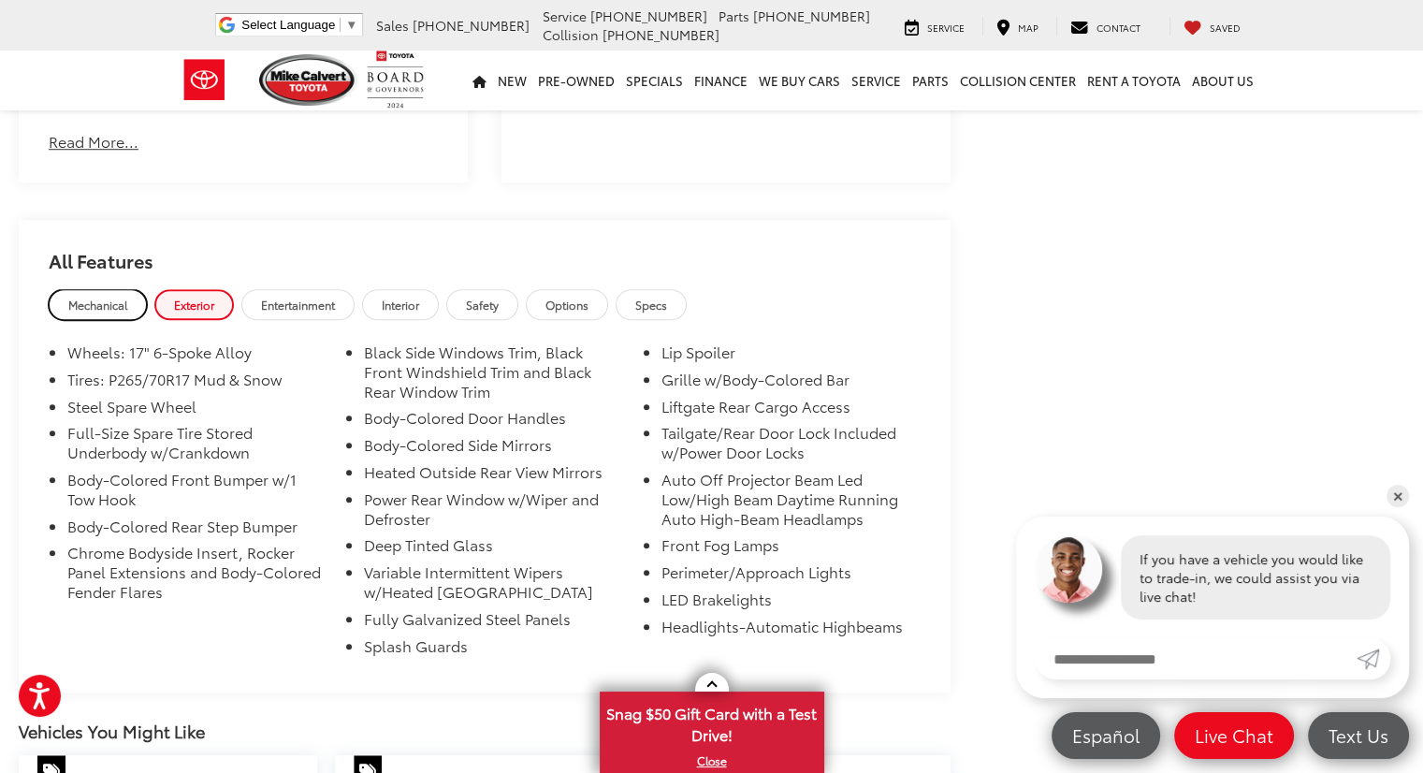
click at [101, 297] on span "Mechanical" at bounding box center [97, 305] width 59 height 16
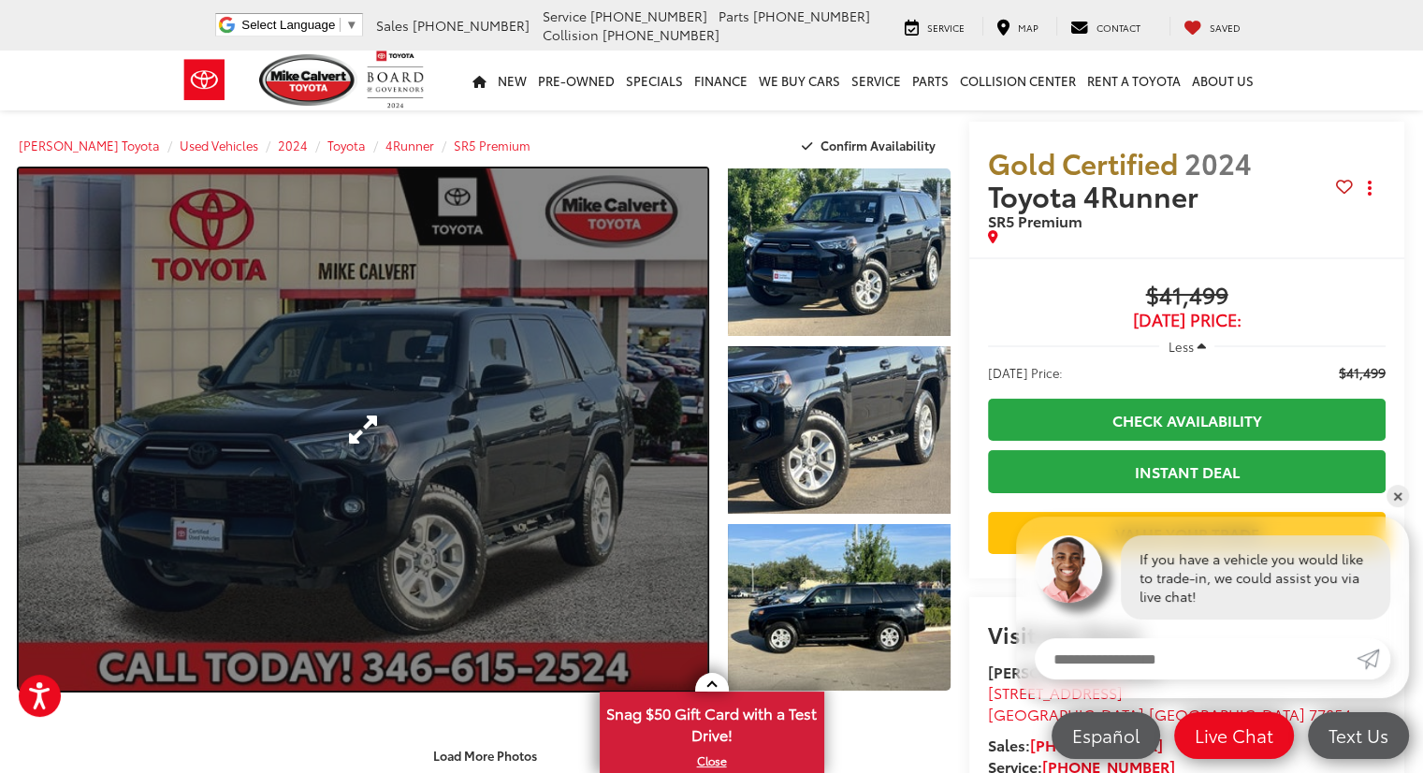
click at [381, 416] on link "Expand Photo 0" at bounding box center [363, 429] width 689 height 522
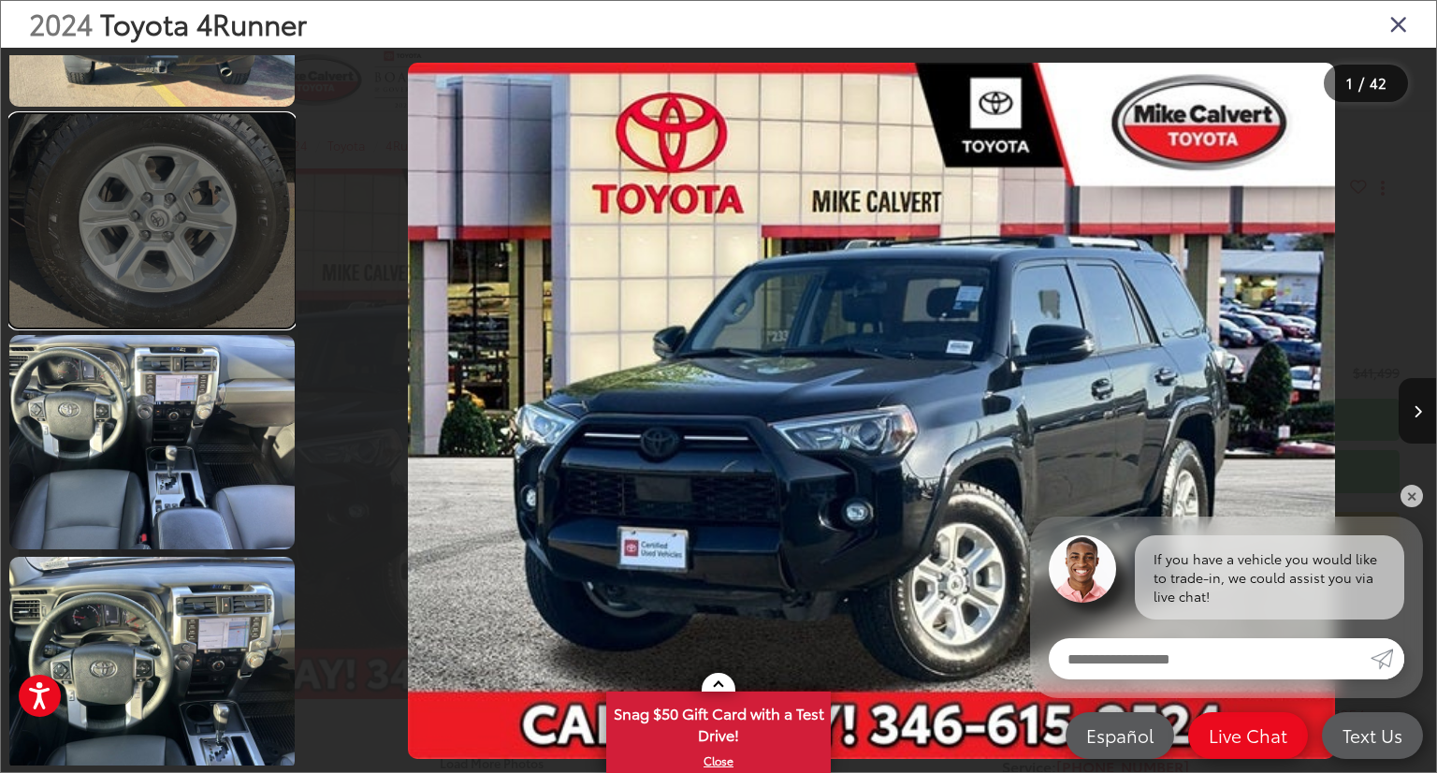
click at [157, 239] on link at bounding box center [151, 221] width 285 height 214
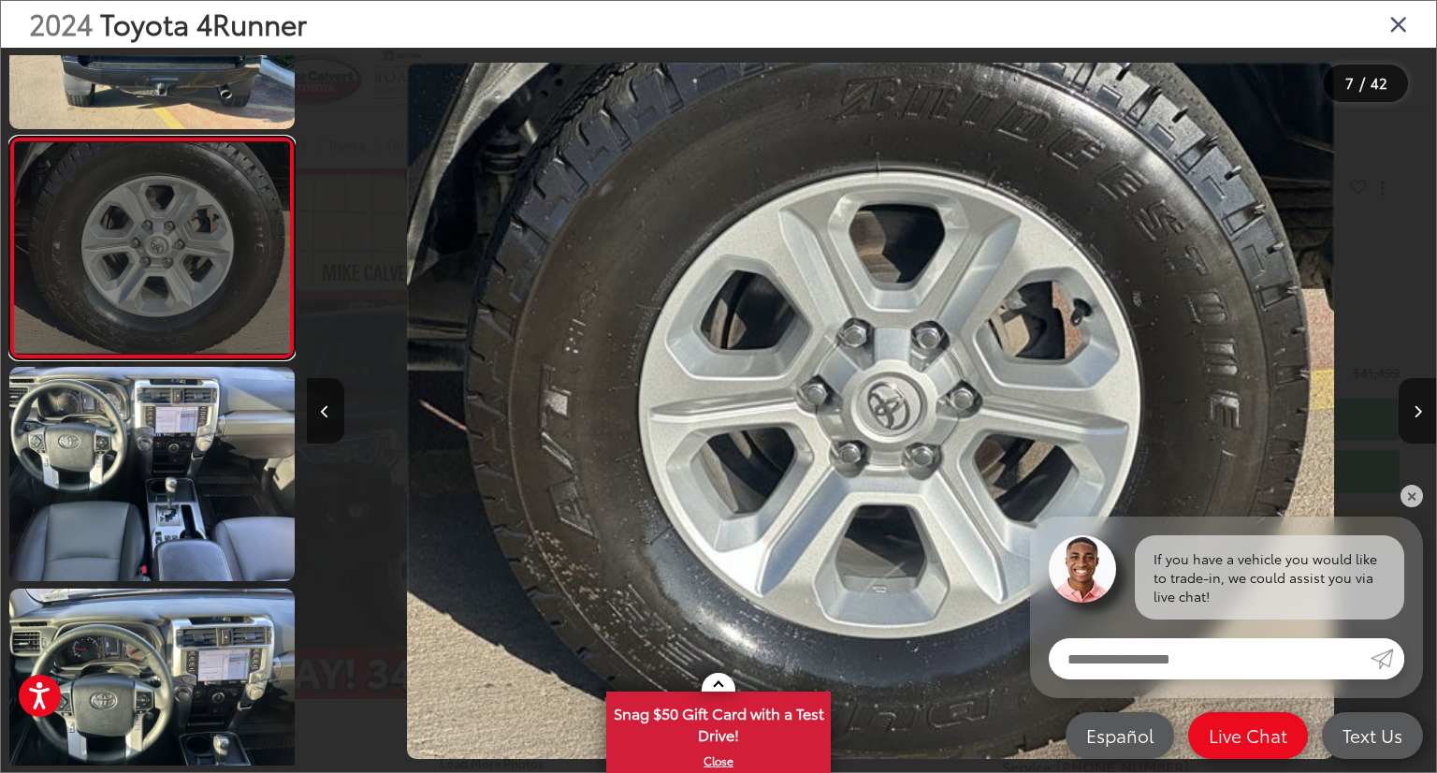
scroll to position [1250, 0]
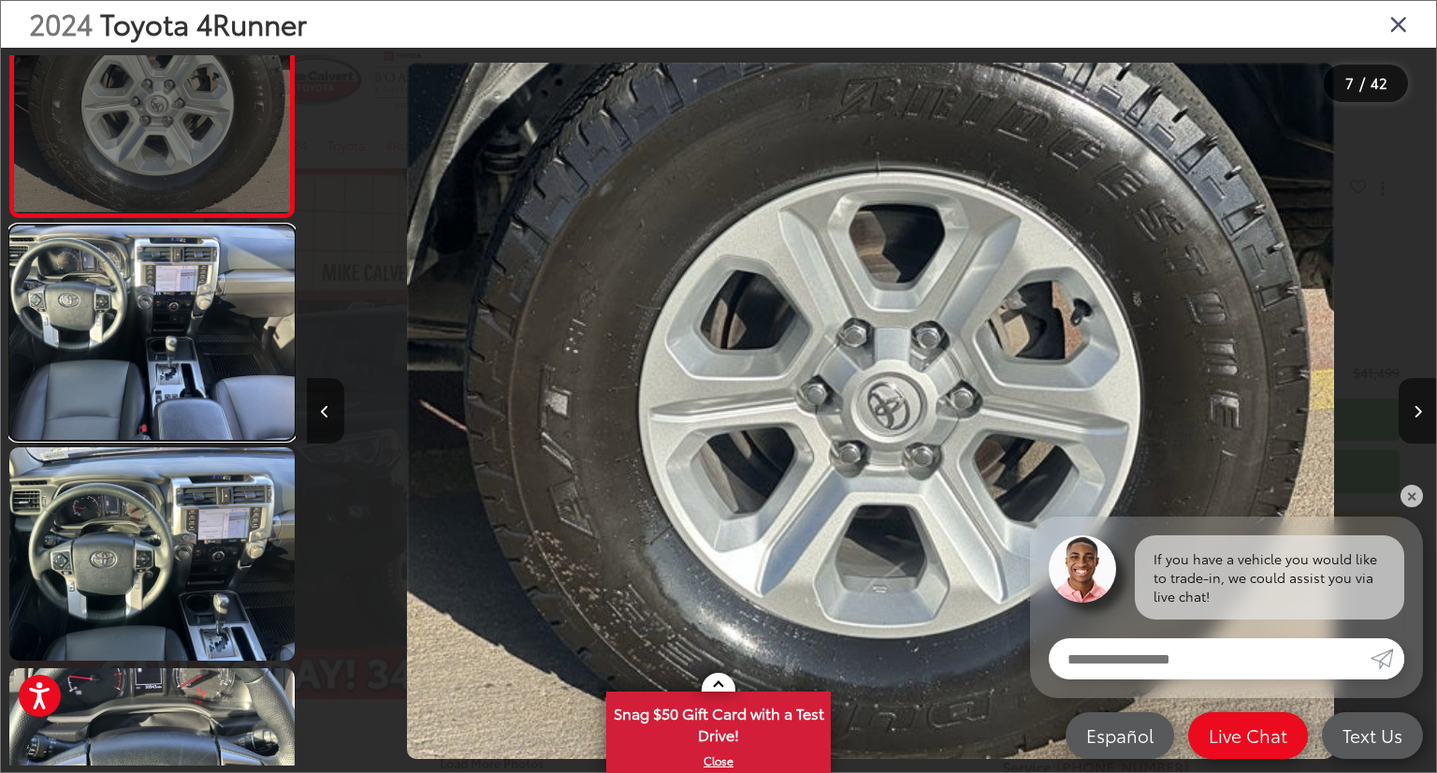
click at [148, 304] on link at bounding box center [151, 333] width 285 height 214
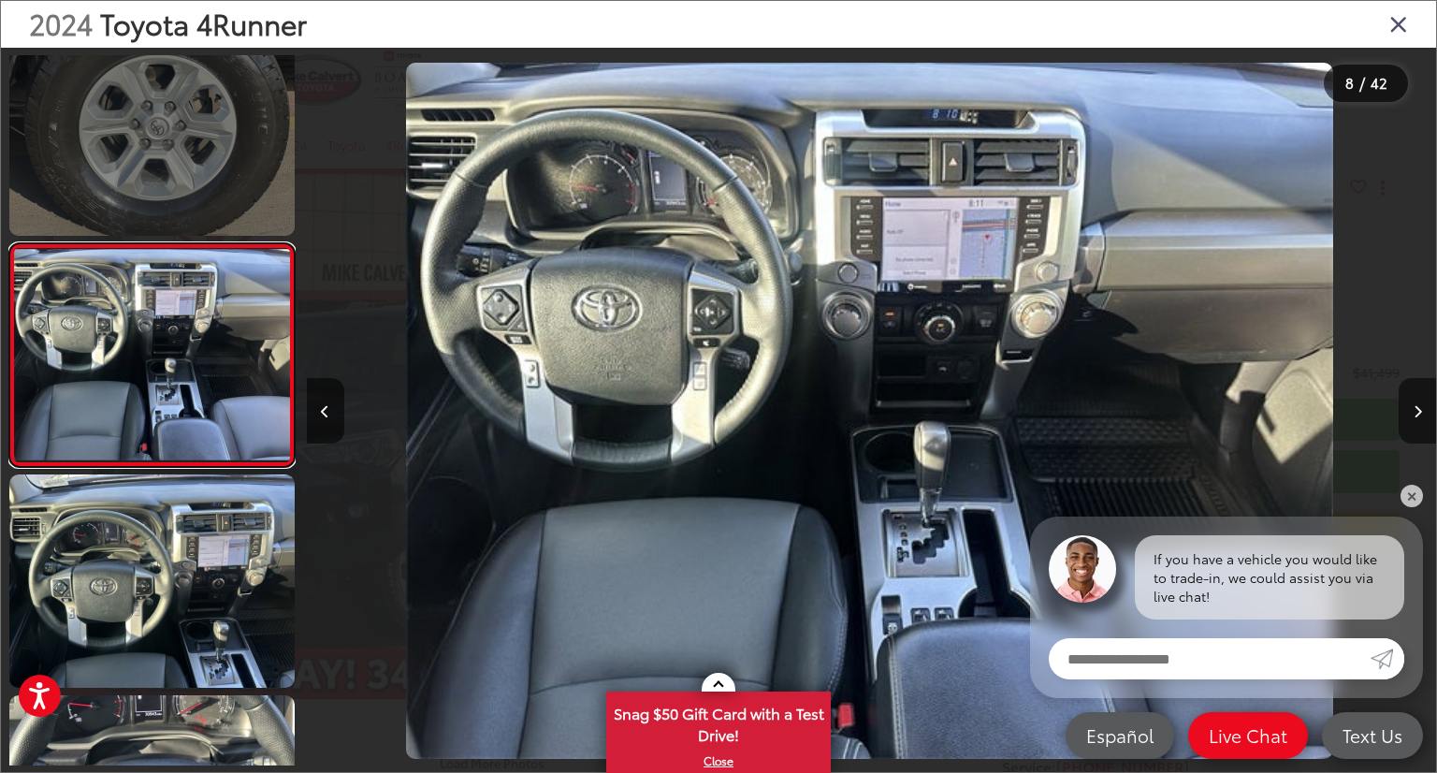
scroll to position [0, 7910]
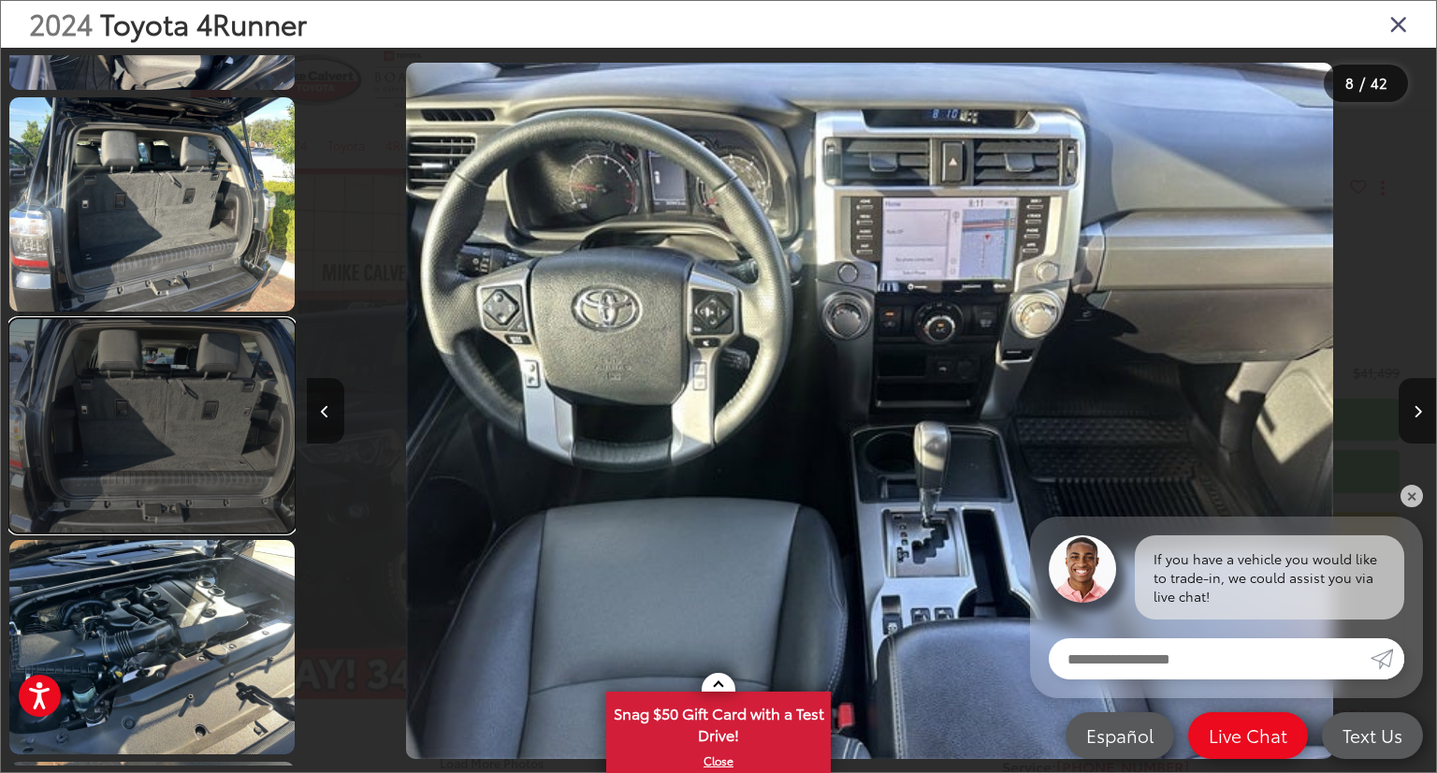
click at [143, 410] on link at bounding box center [151, 426] width 285 height 214
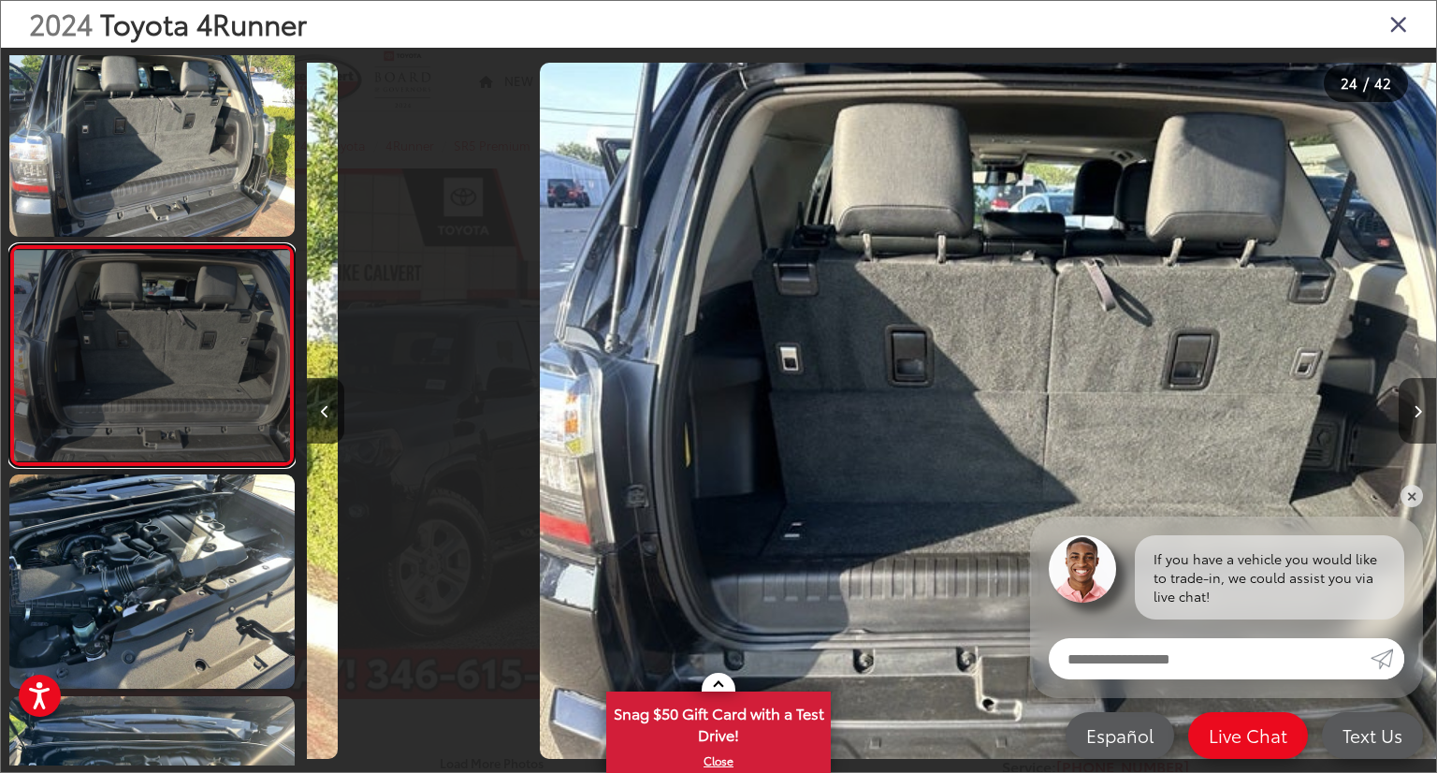
scroll to position [0, 25991]
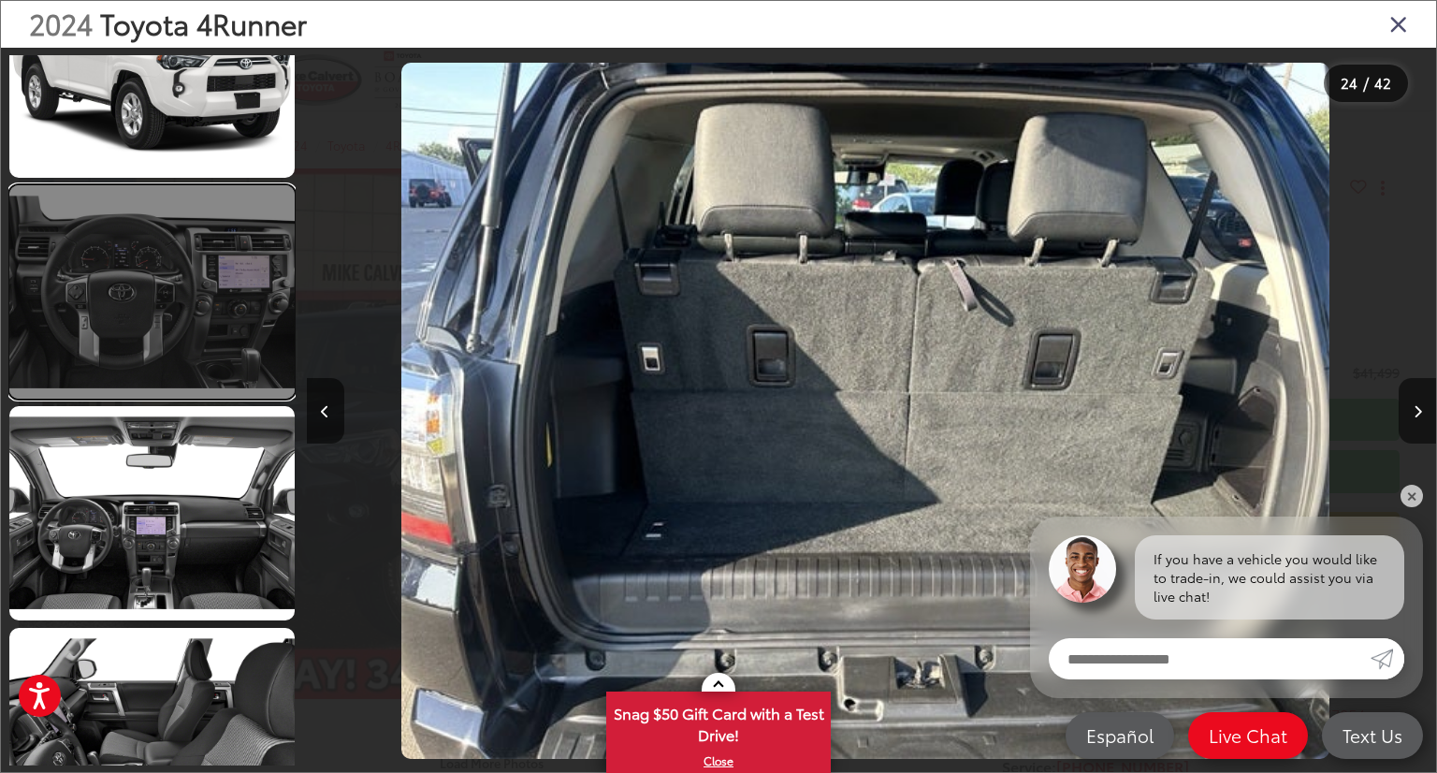
click at [156, 334] on link at bounding box center [151, 292] width 285 height 214
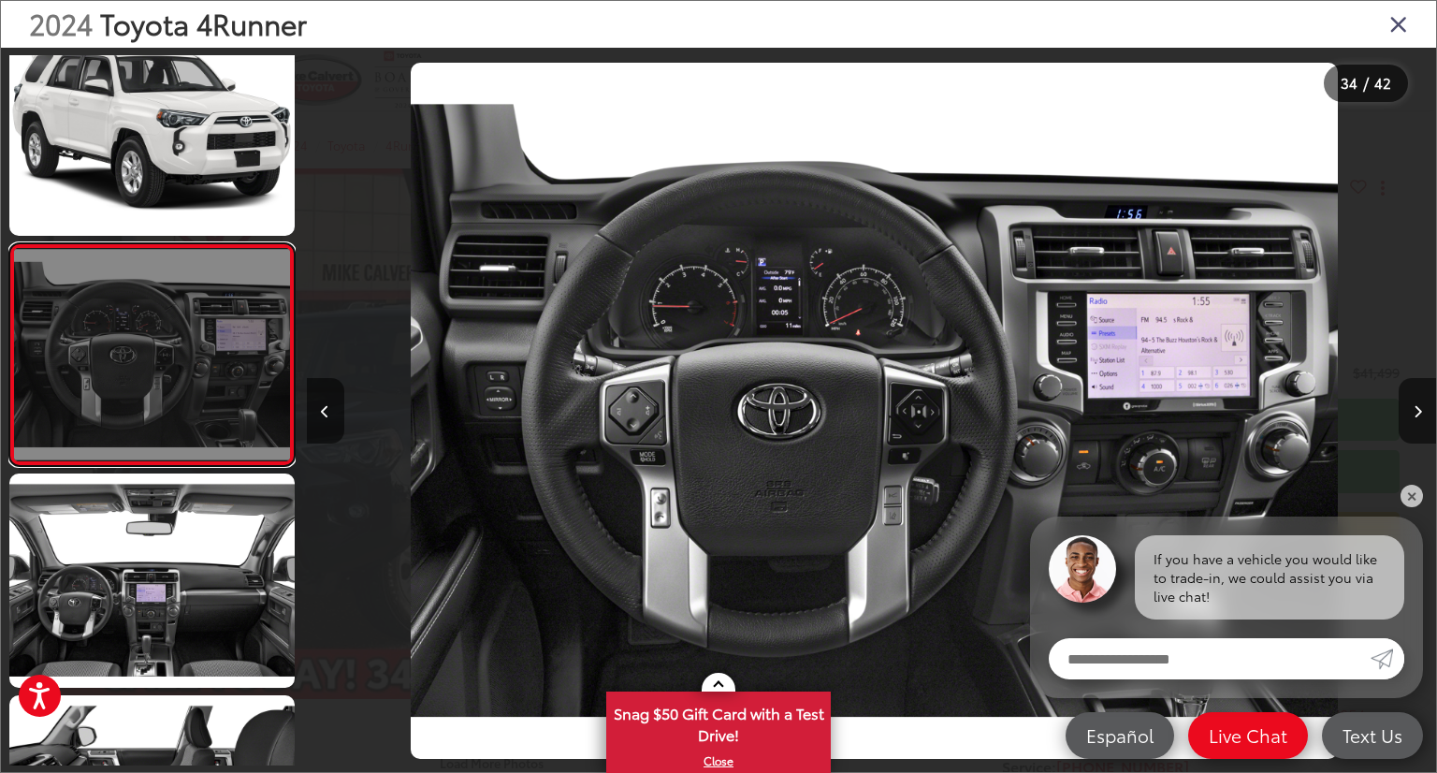
scroll to position [0, 37292]
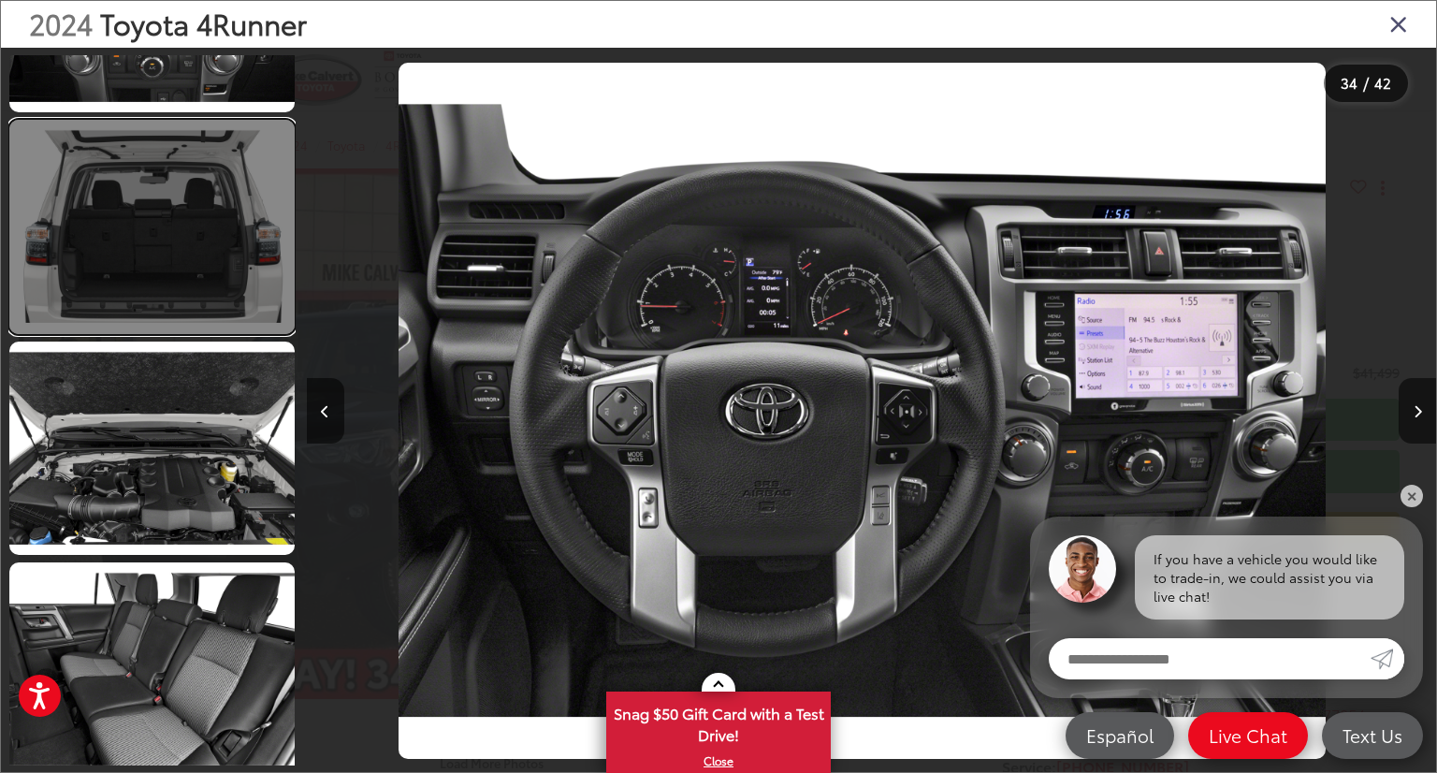
click at [156, 292] on link at bounding box center [151, 227] width 285 height 214
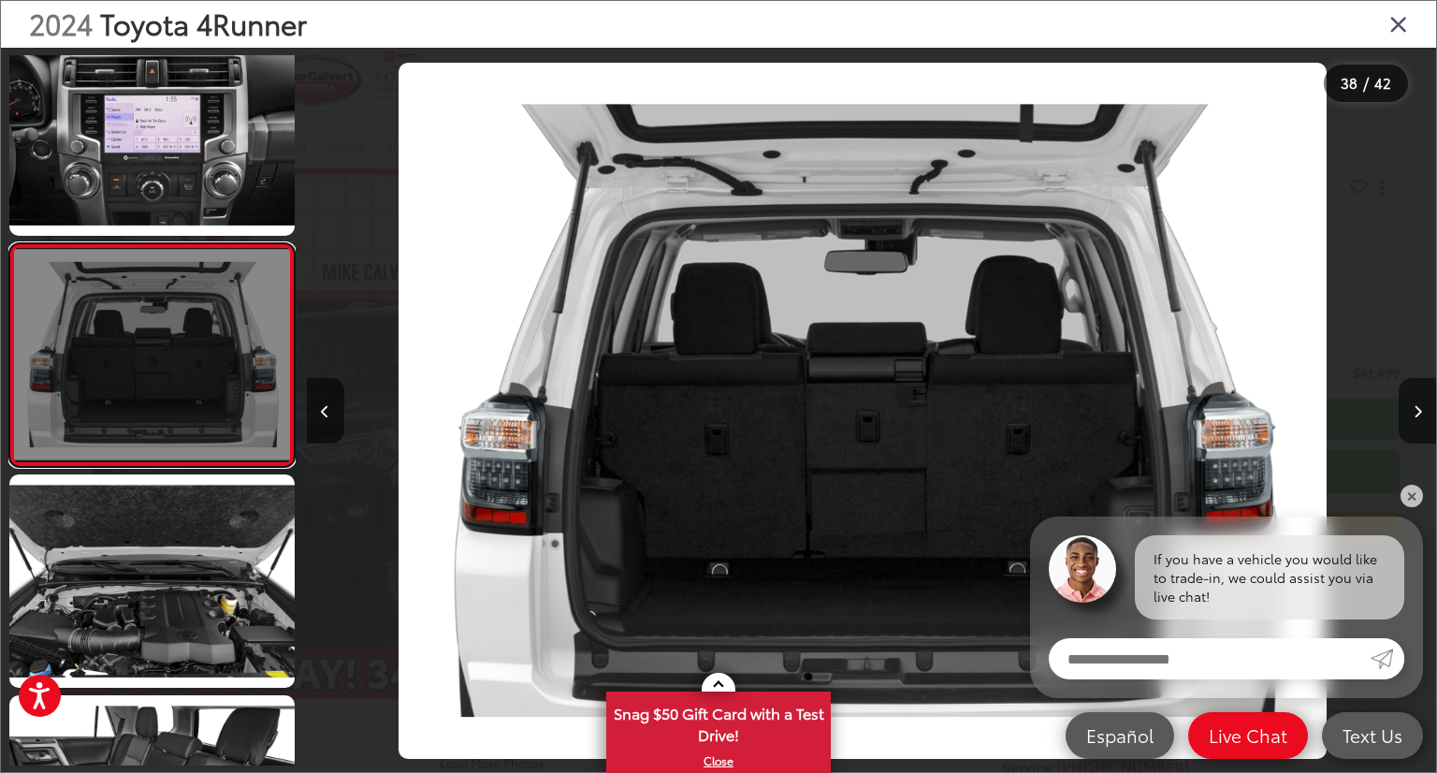
scroll to position [0, 41813]
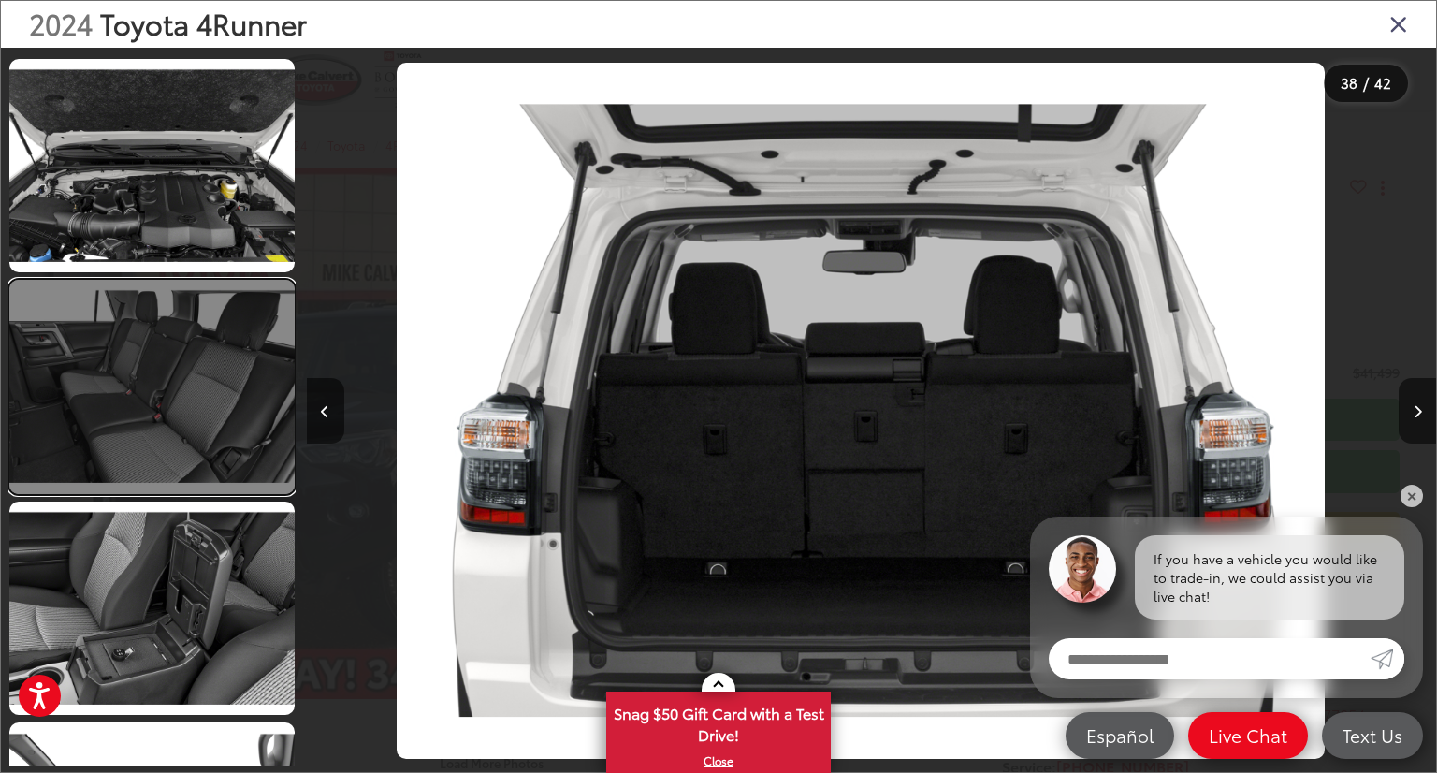
click at [150, 376] on link at bounding box center [151, 387] width 285 height 214
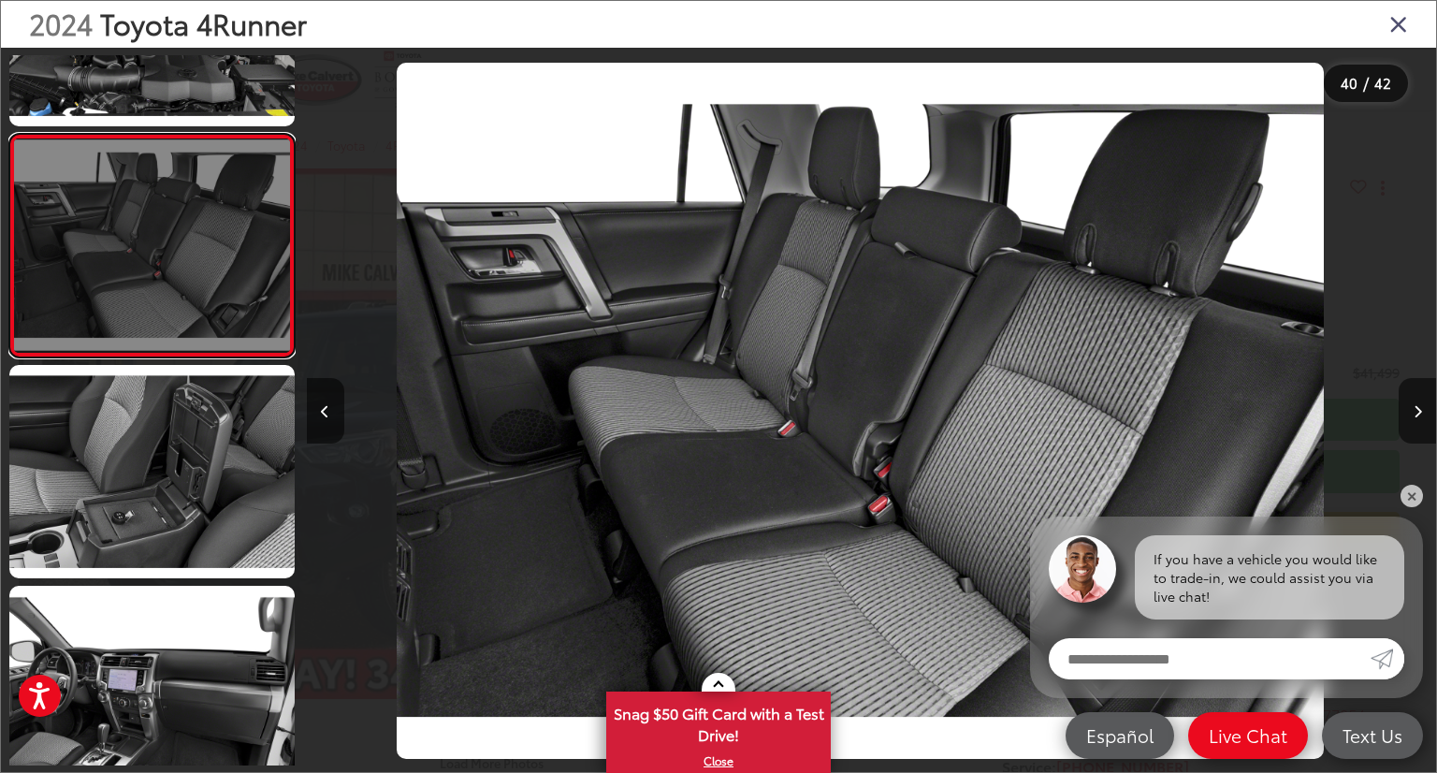
scroll to position [8593, 0]
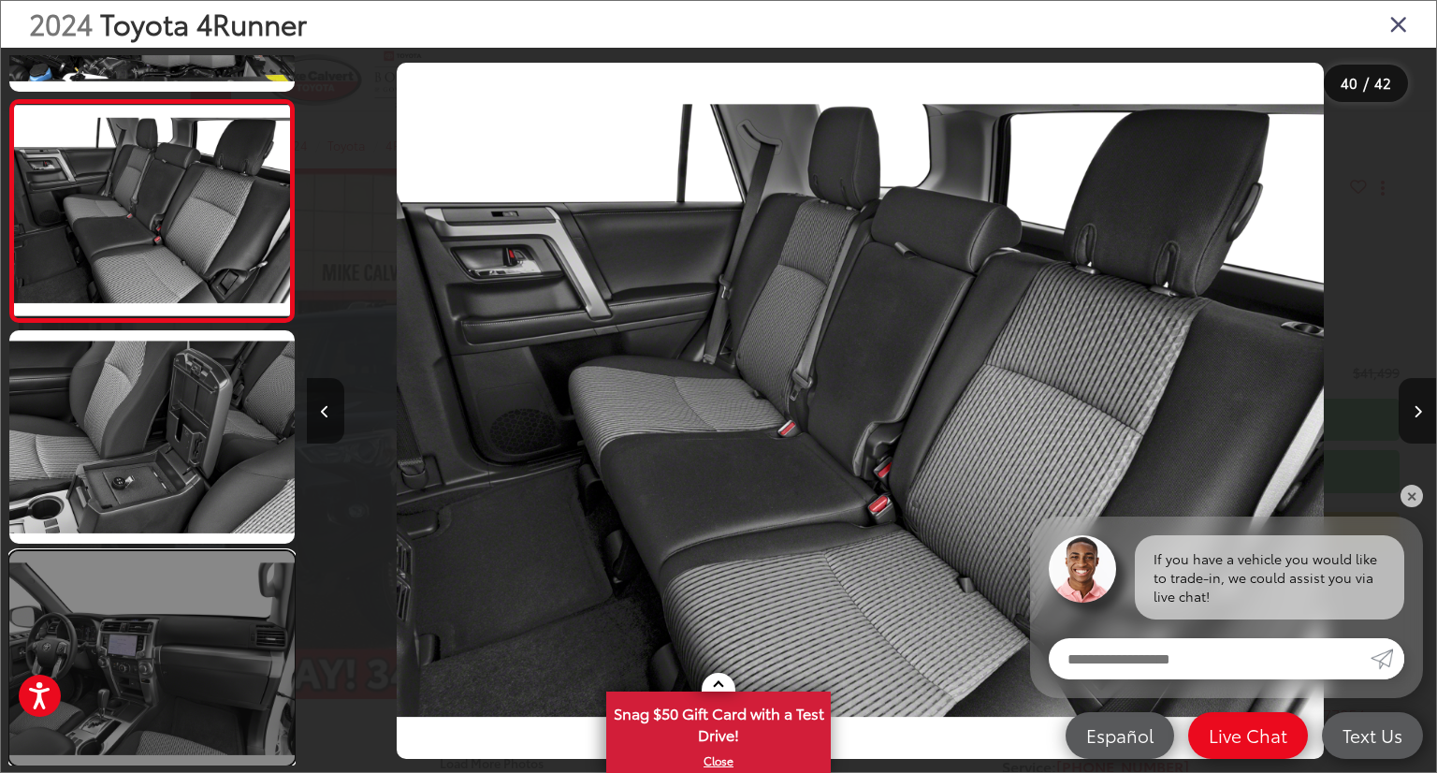
click at [174, 619] on link at bounding box center [151, 658] width 285 height 214
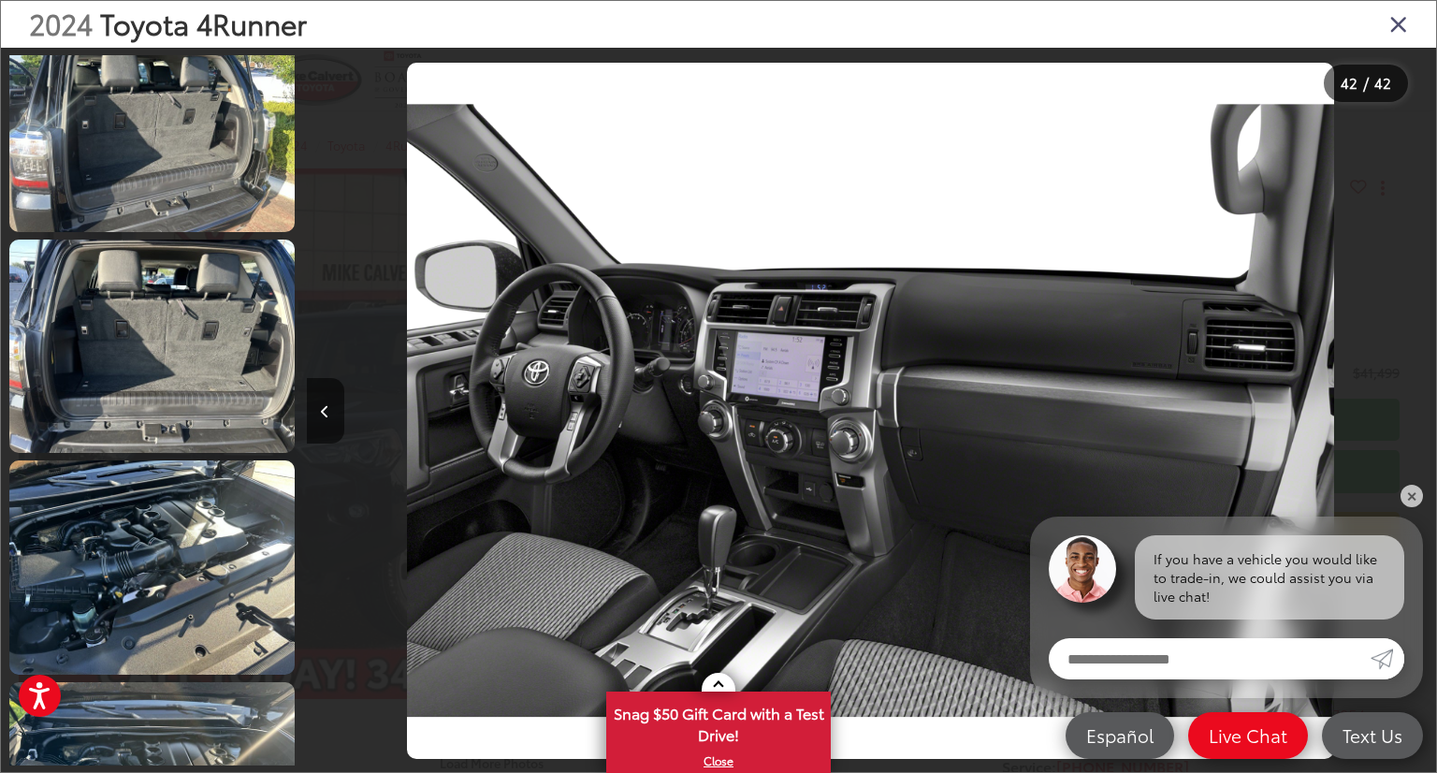
scroll to position [4899, 0]
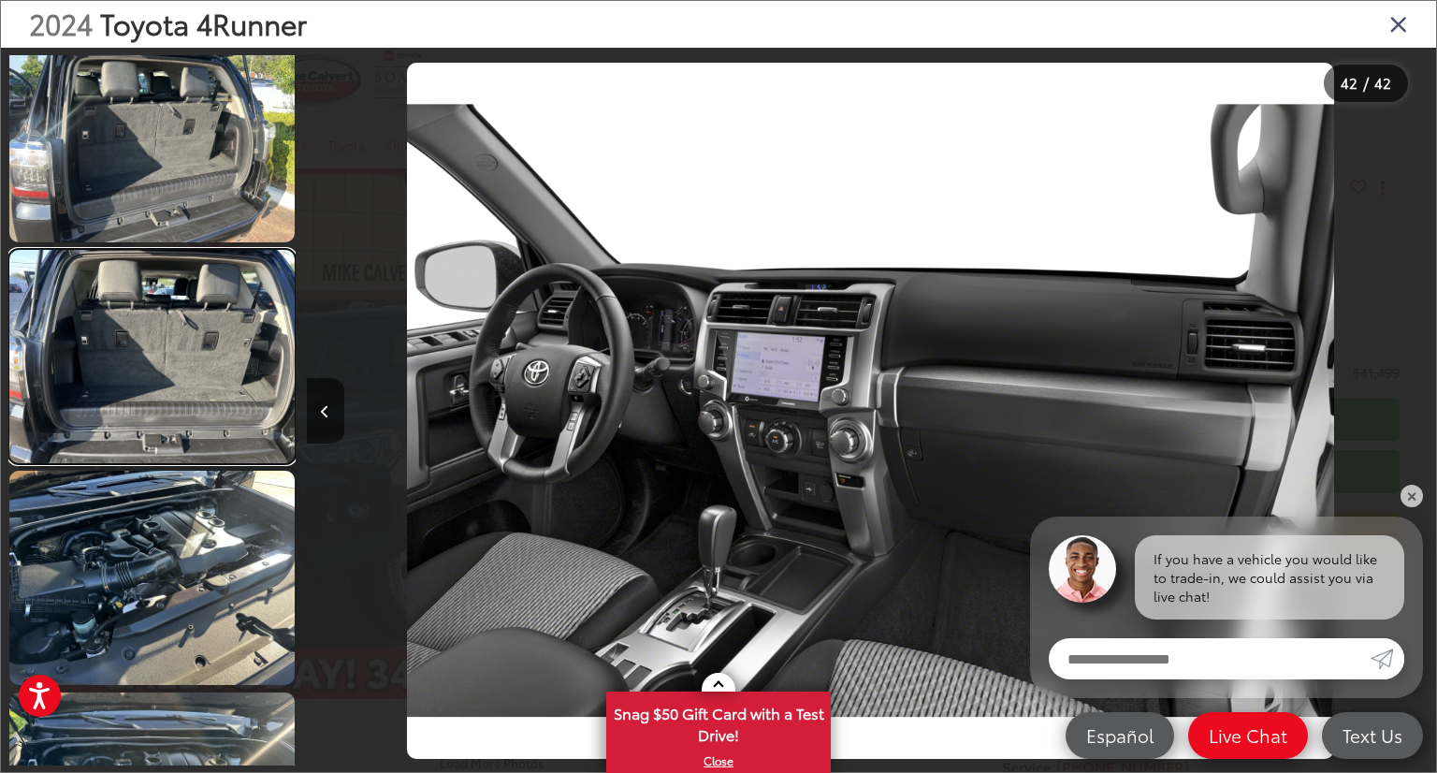
click at [198, 389] on link at bounding box center [151, 357] width 285 height 214
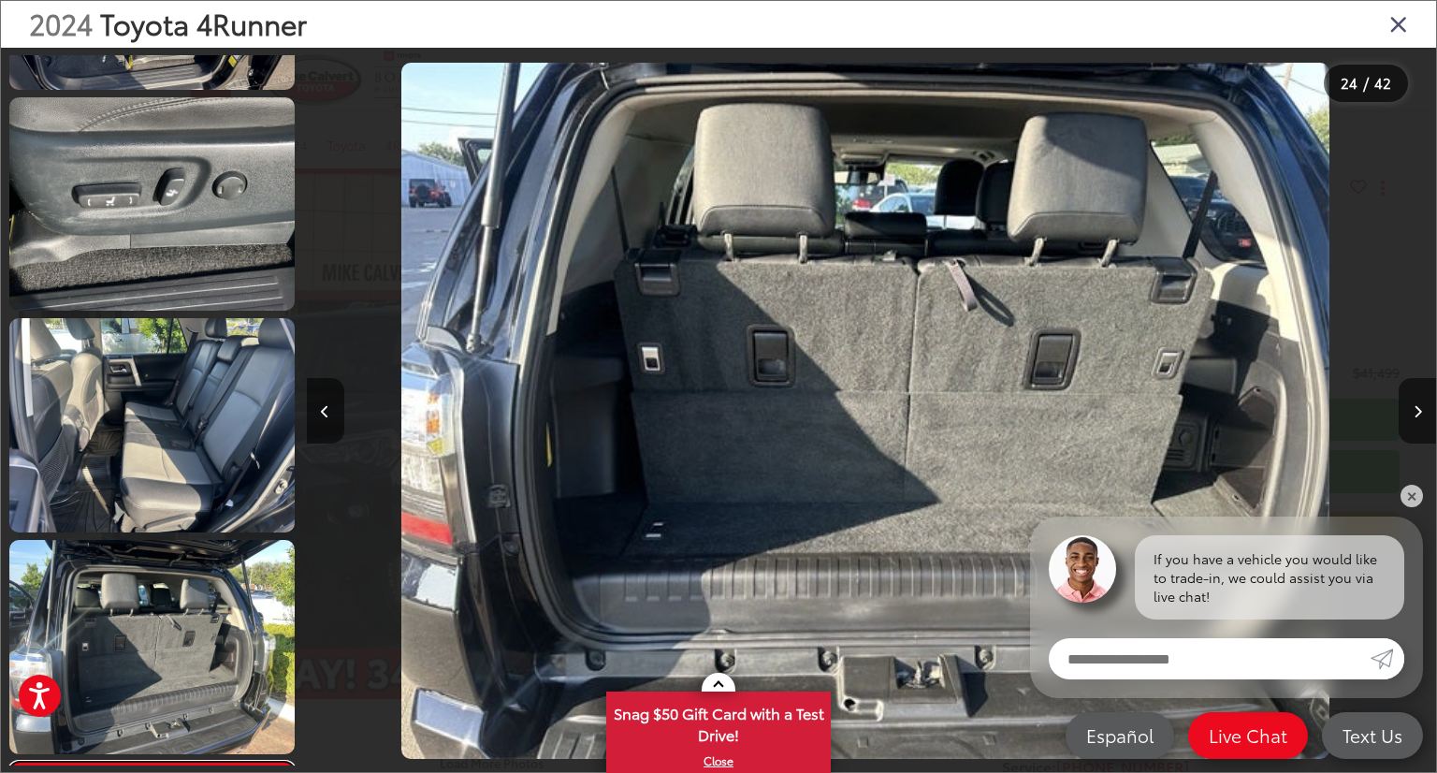
scroll to position [4372, 0]
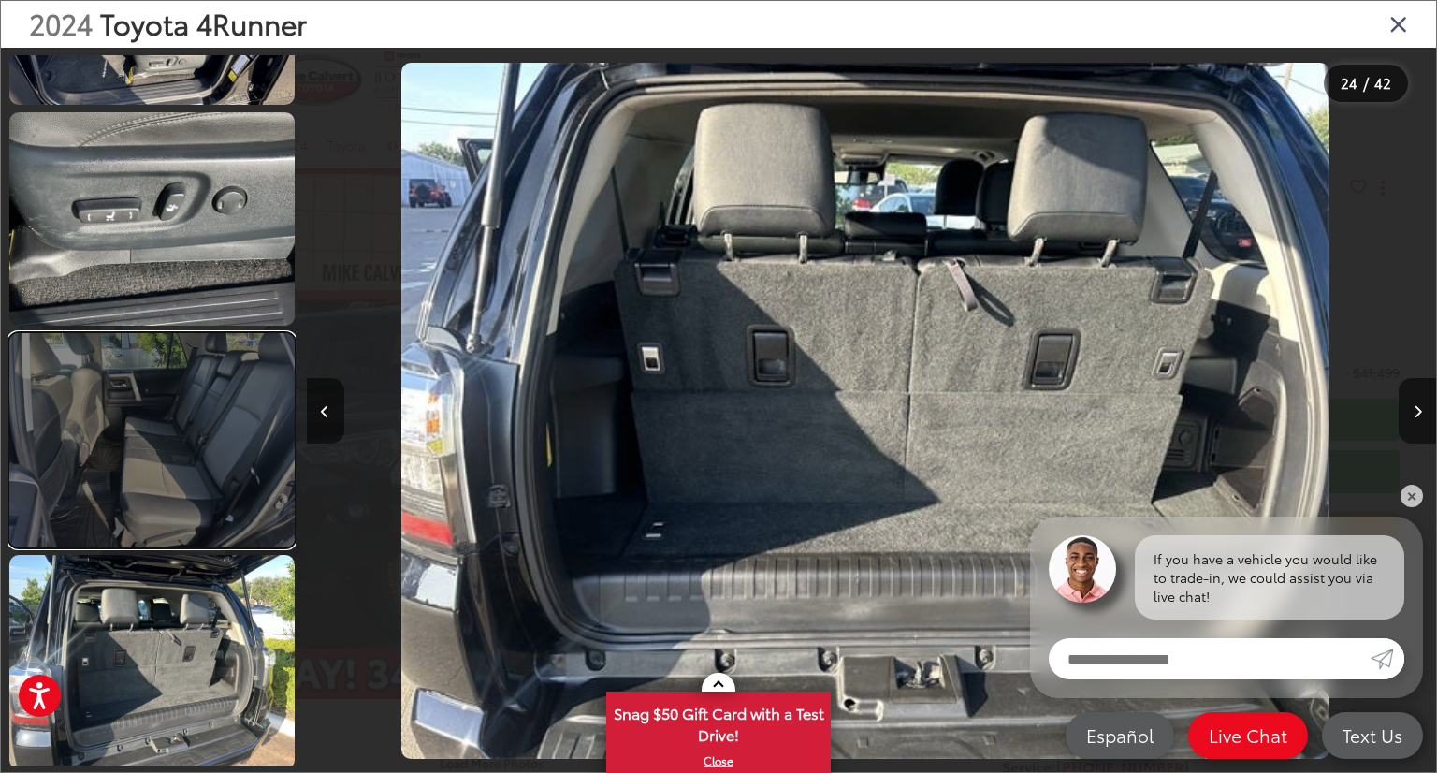
click at [209, 408] on link at bounding box center [151, 440] width 285 height 214
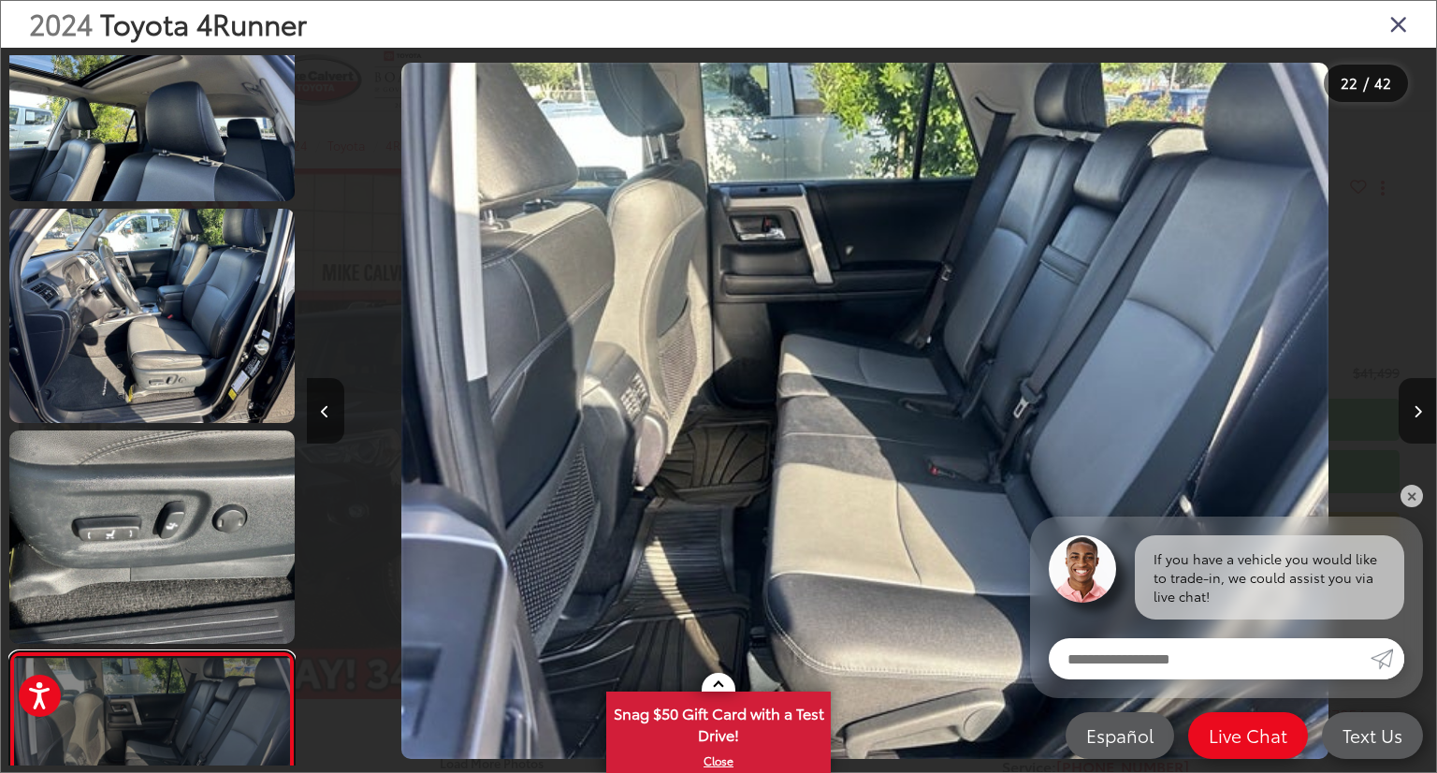
scroll to position [4047, 0]
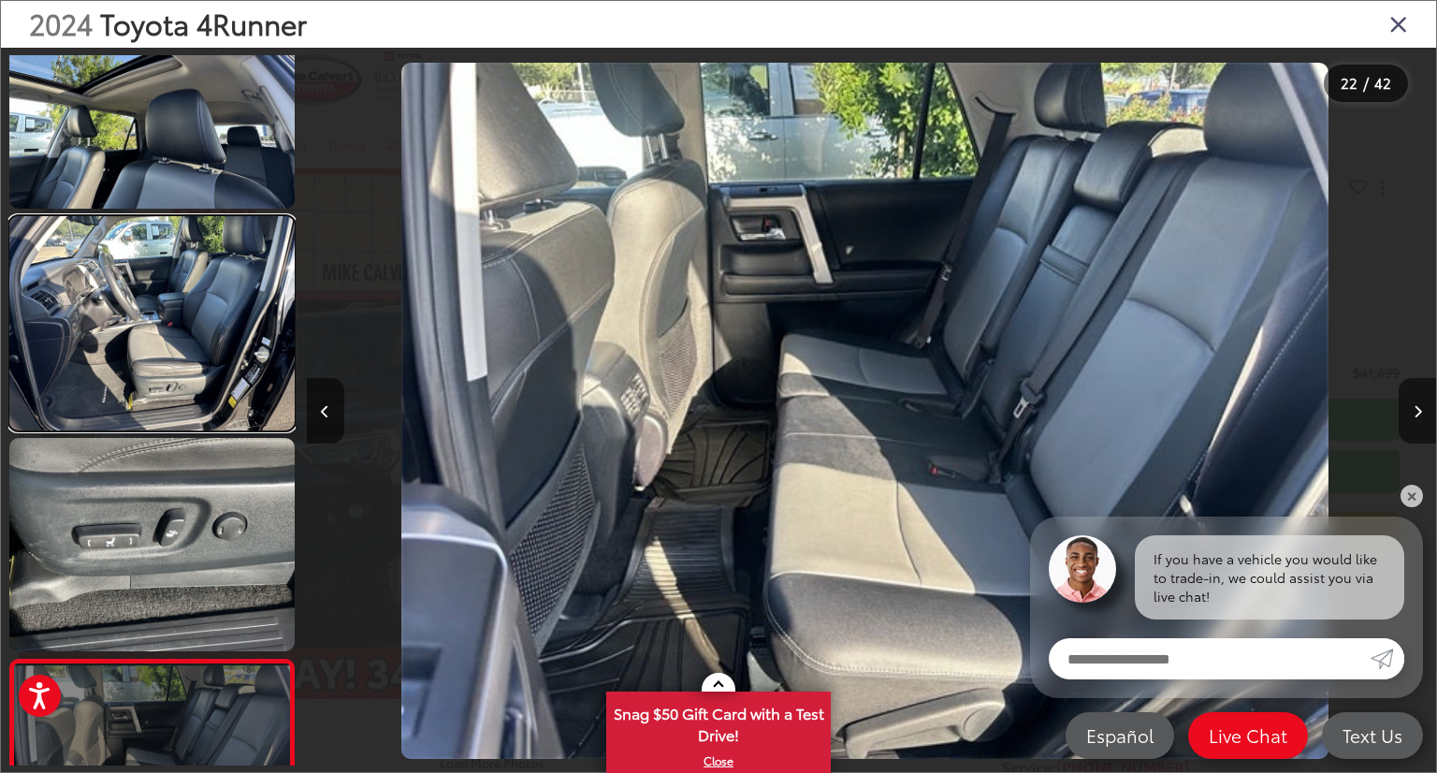
click at [216, 374] on link at bounding box center [151, 323] width 285 height 214
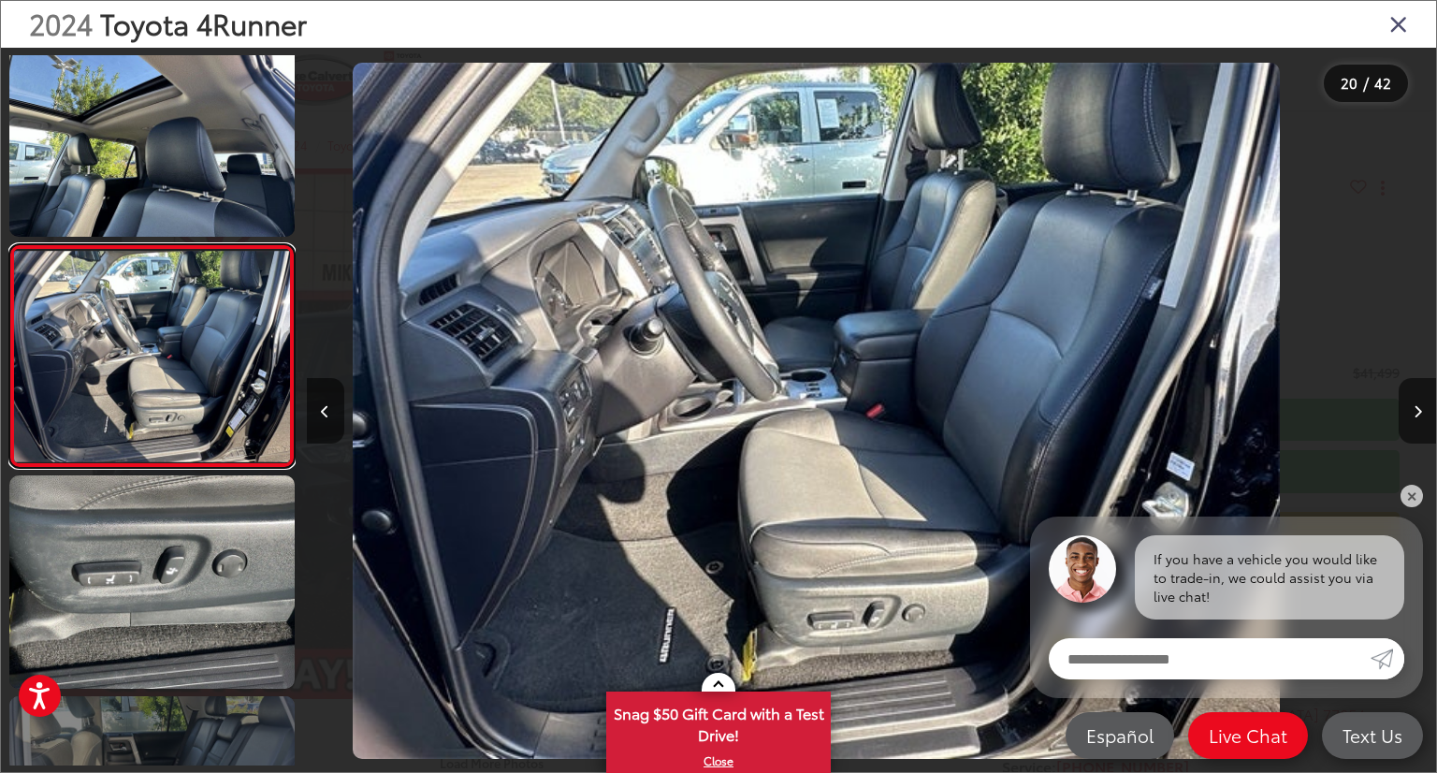
scroll to position [0, 21472]
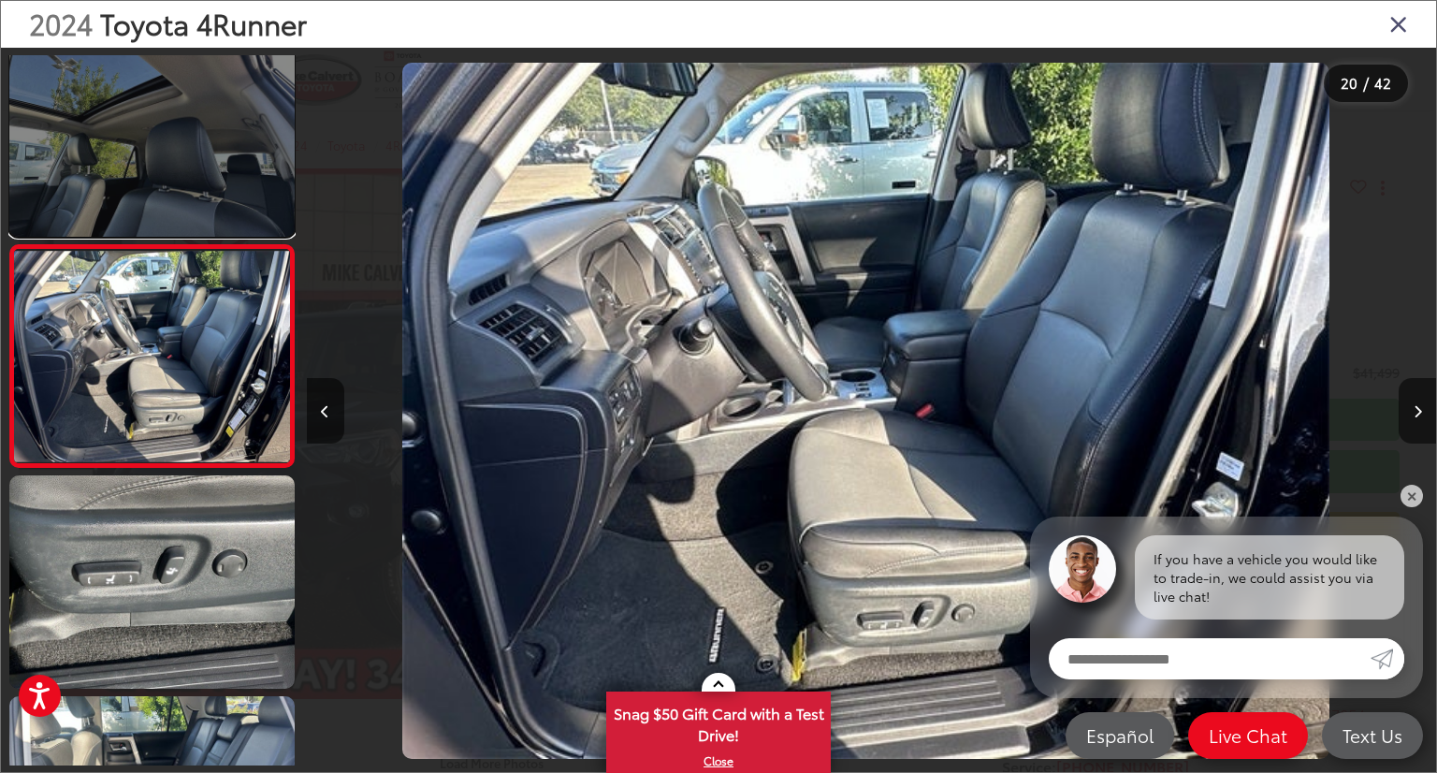
click at [206, 210] on link at bounding box center [151, 130] width 285 height 214
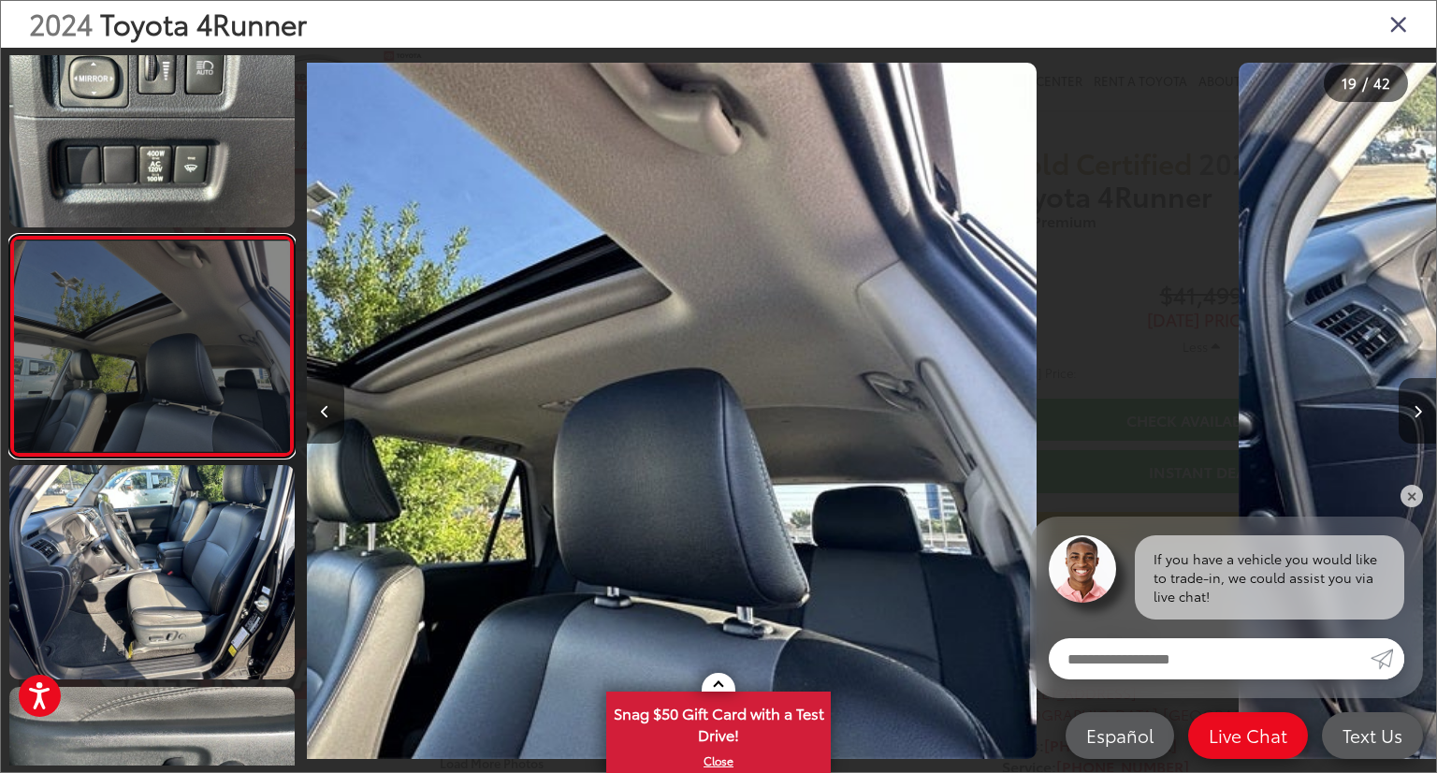
scroll to position [3798, 0]
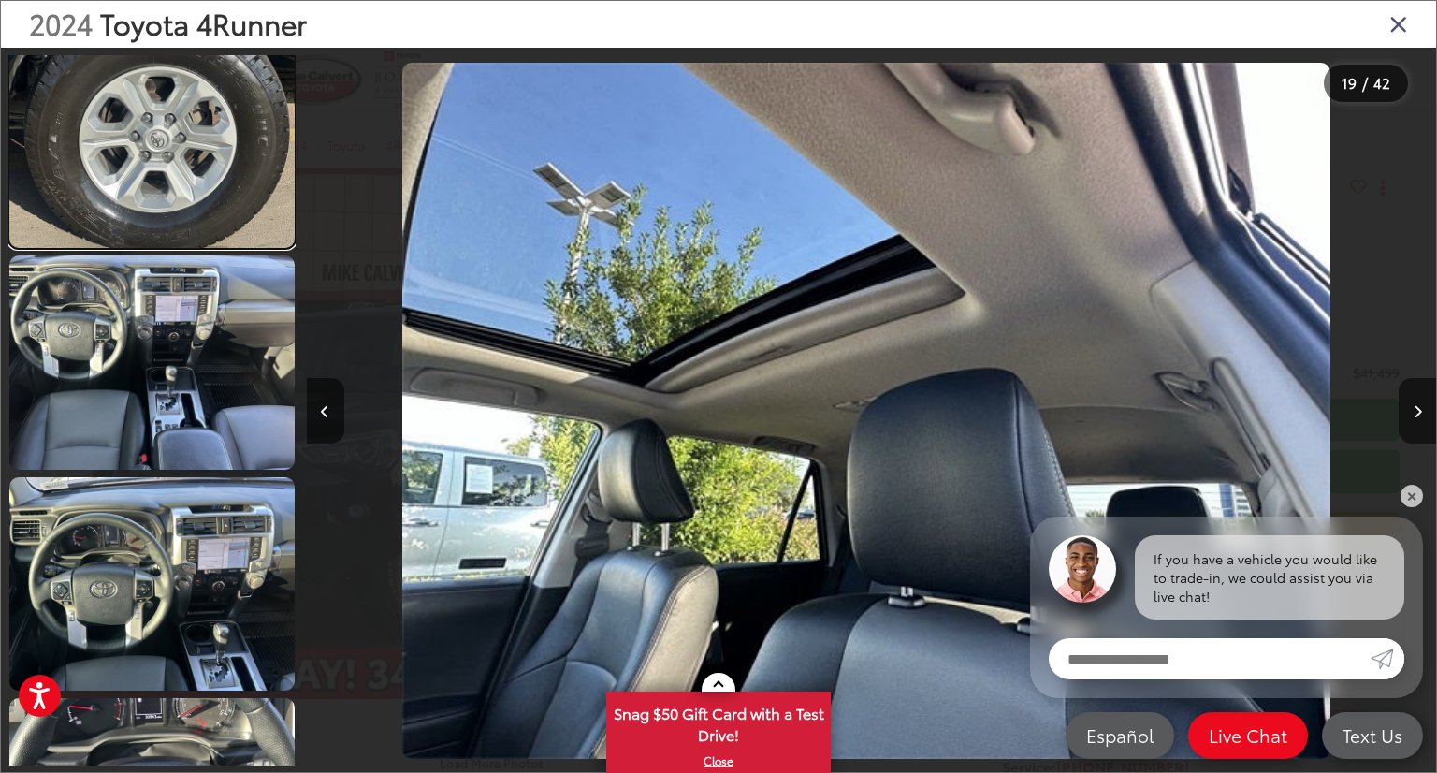
click at [206, 210] on link at bounding box center [151, 142] width 285 height 214
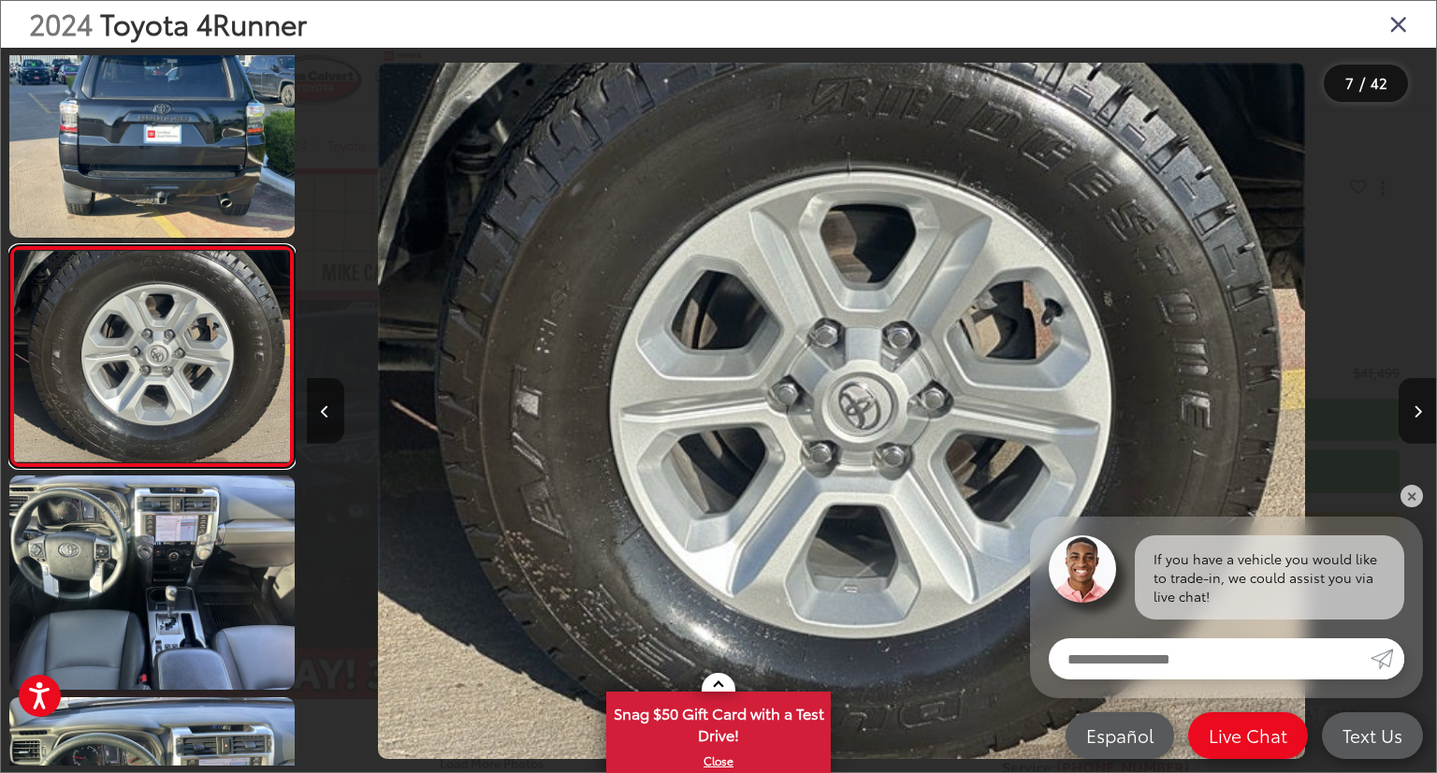
scroll to position [0, 6779]
